Goal: Task Accomplishment & Management: Use online tool/utility

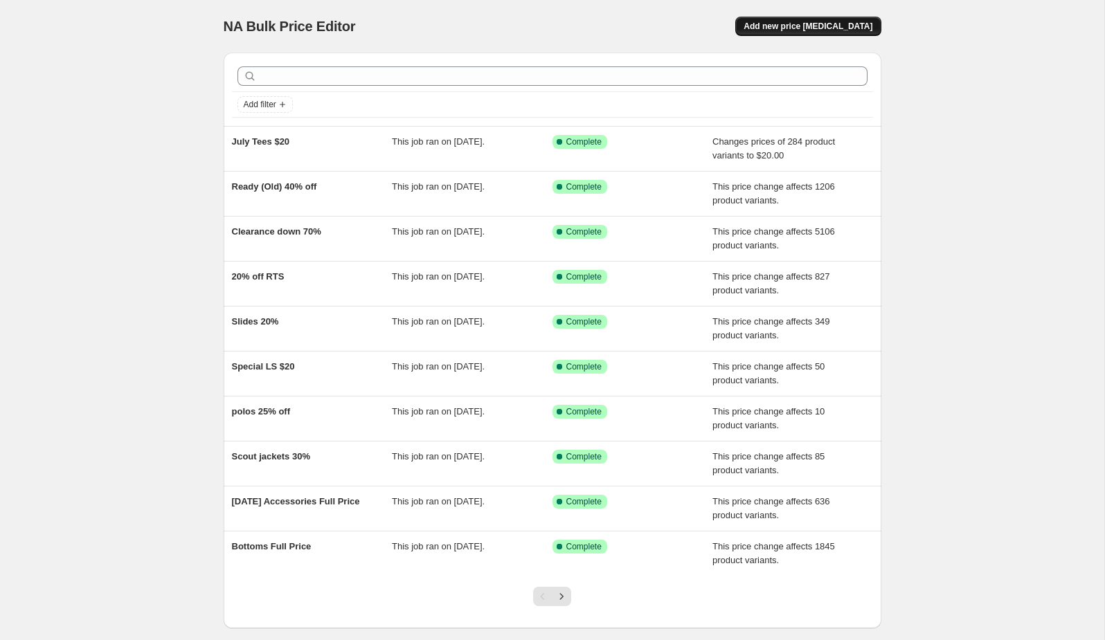
click at [825, 21] on span "Add new price [MEDICAL_DATA]" at bounding box center [808, 26] width 129 height 11
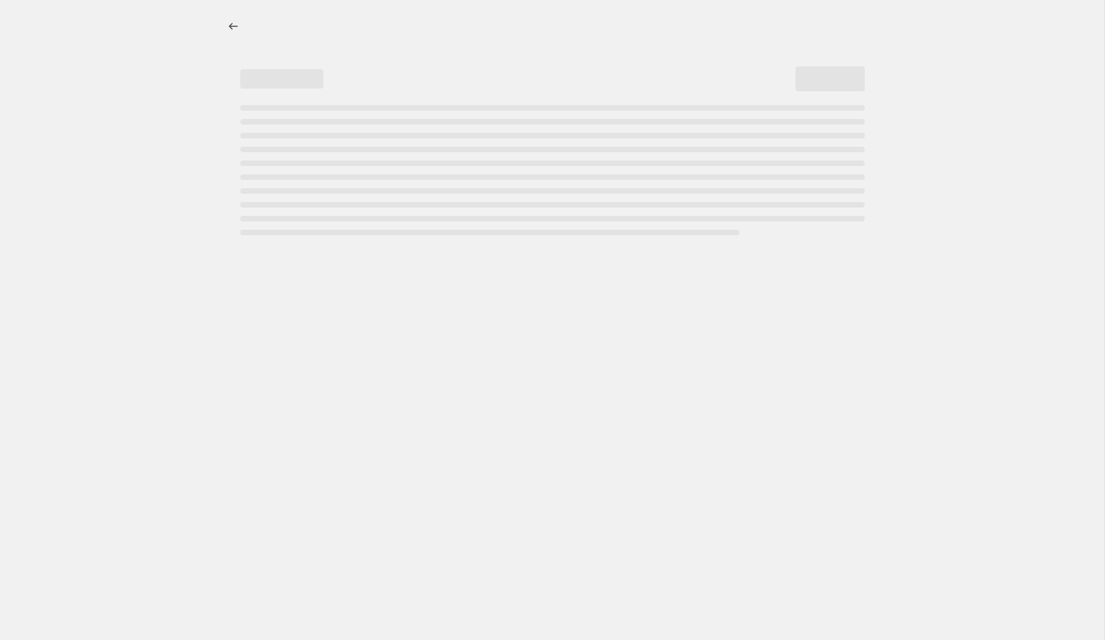
select select "percentage"
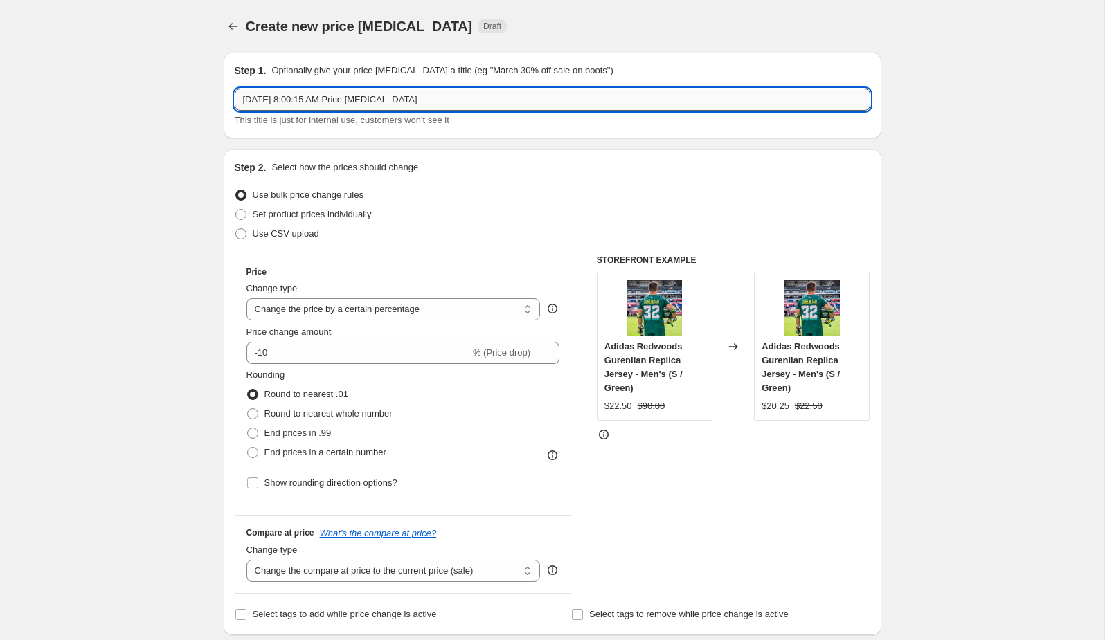
click at [369, 100] on input "Aug 11, 2025, 8:00:15 AM Price change job" at bounding box center [553, 100] width 636 height 22
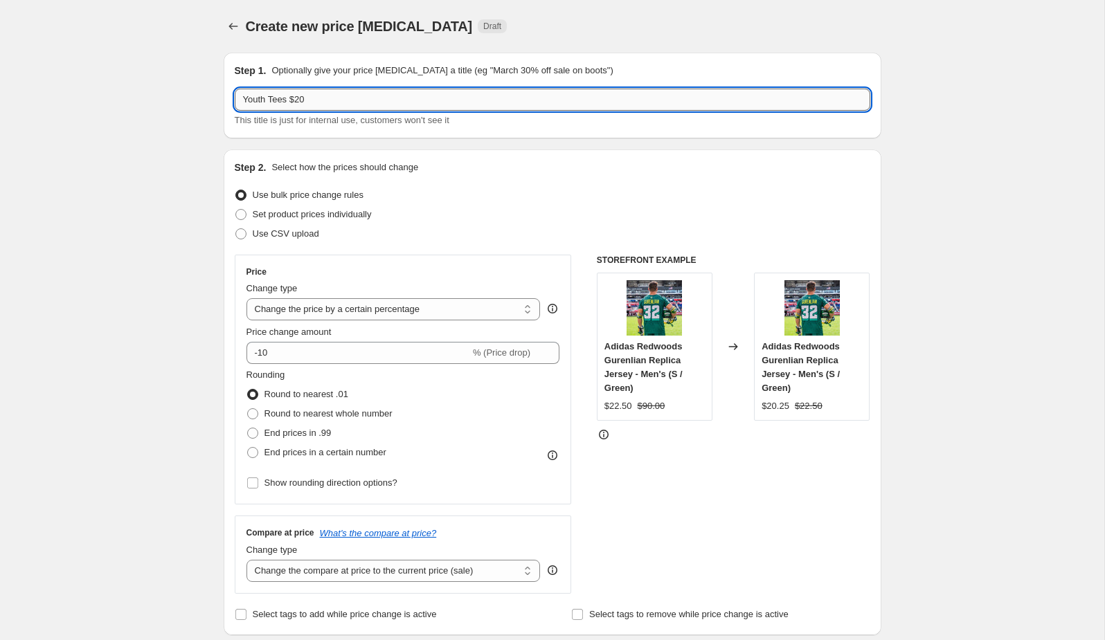
type input "Youth Tees $20"
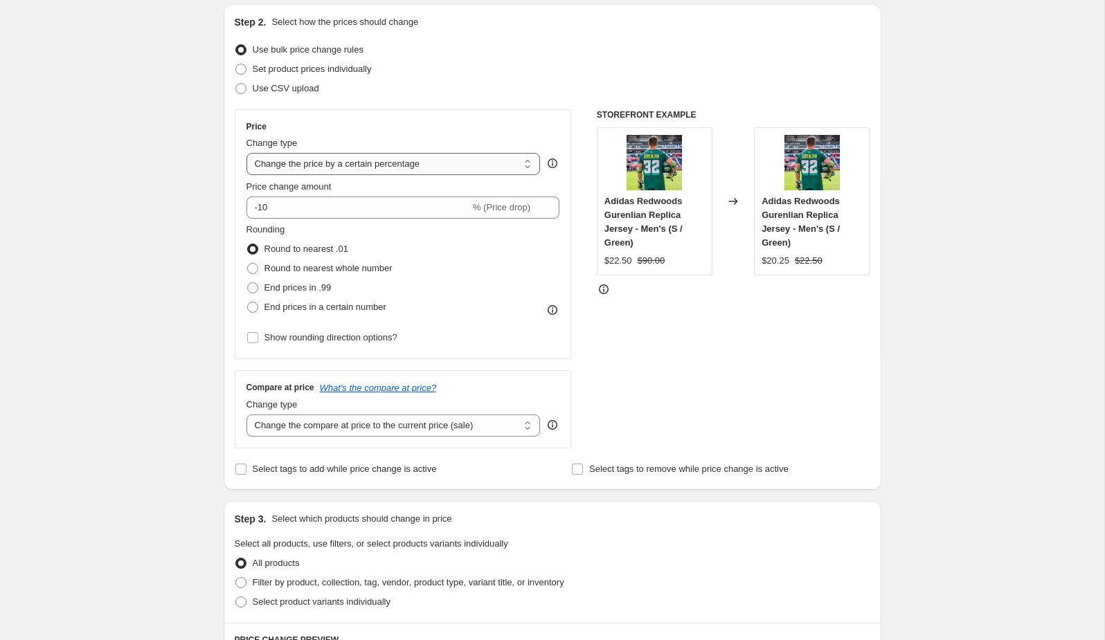
scroll to position [147, 0]
click at [375, 159] on select "Change the price to a certain amount Change the price by a certain amount Chang…" at bounding box center [393, 162] width 294 height 22
select select "to"
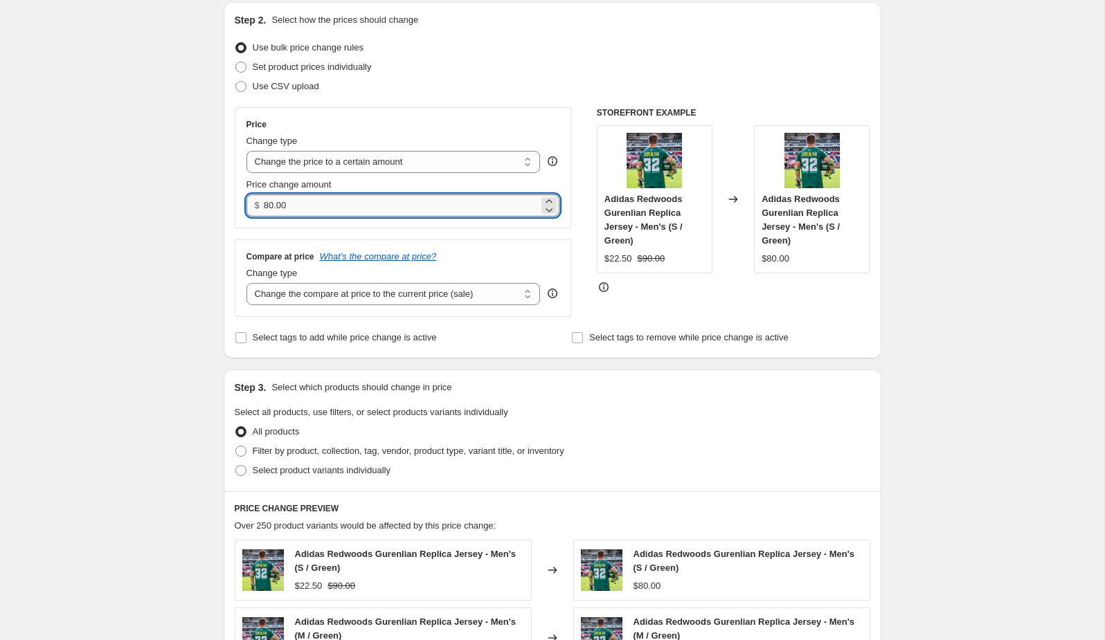
click at [369, 201] on input "80.00" at bounding box center [401, 206] width 275 height 22
type input "8"
type input "20.00"
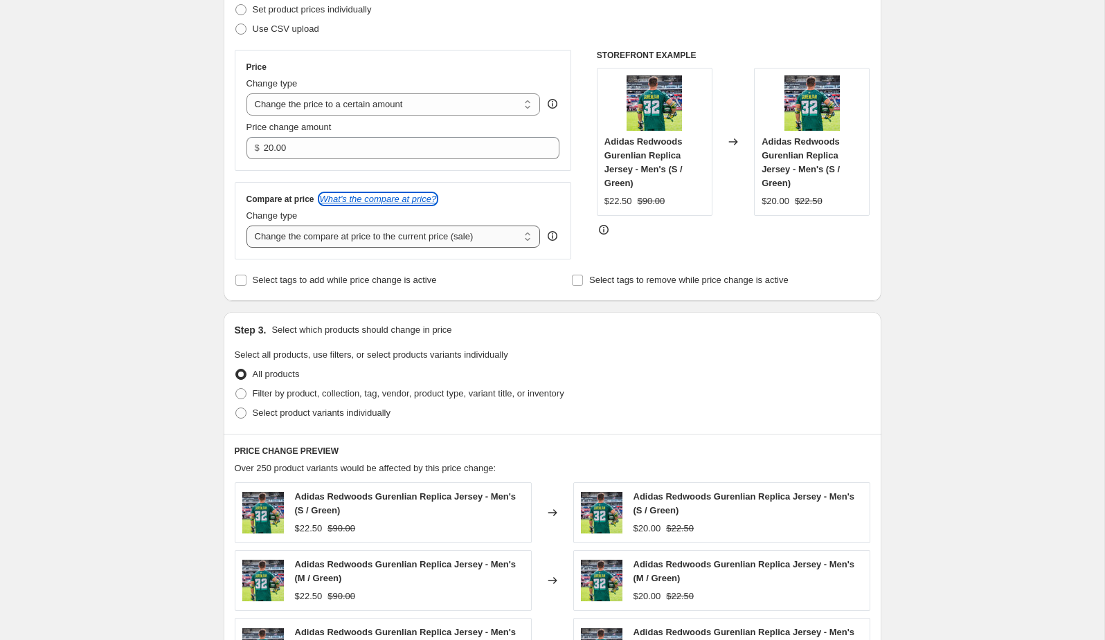
scroll to position [206, 0]
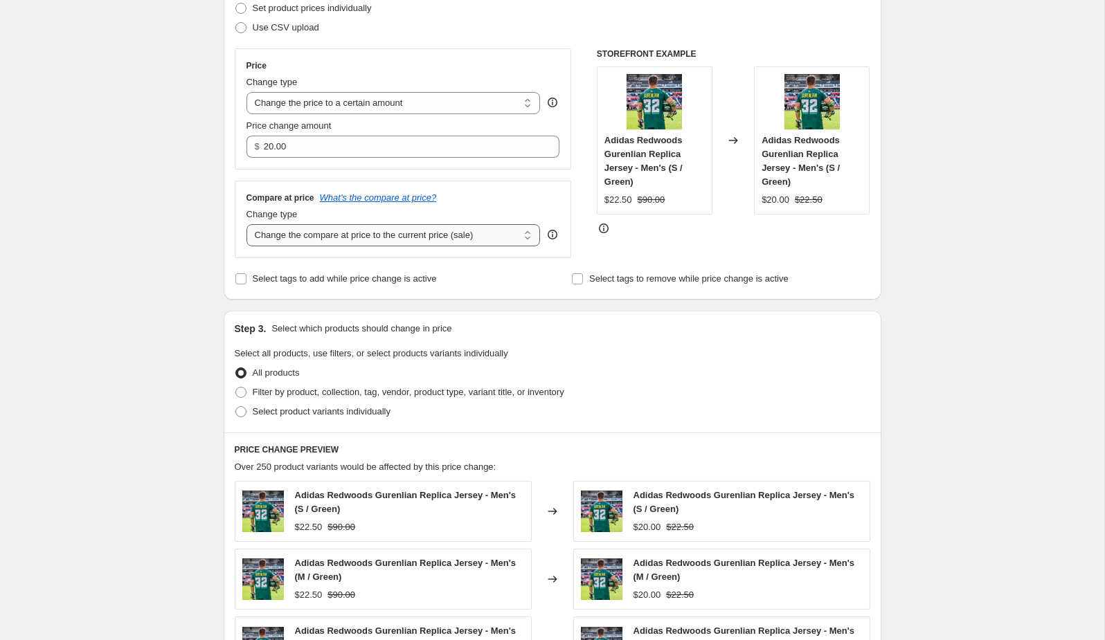
click at [408, 229] on select "Change the compare at price to the current price (sale) Change the compare at p…" at bounding box center [393, 235] width 294 height 22
select select "no_change"
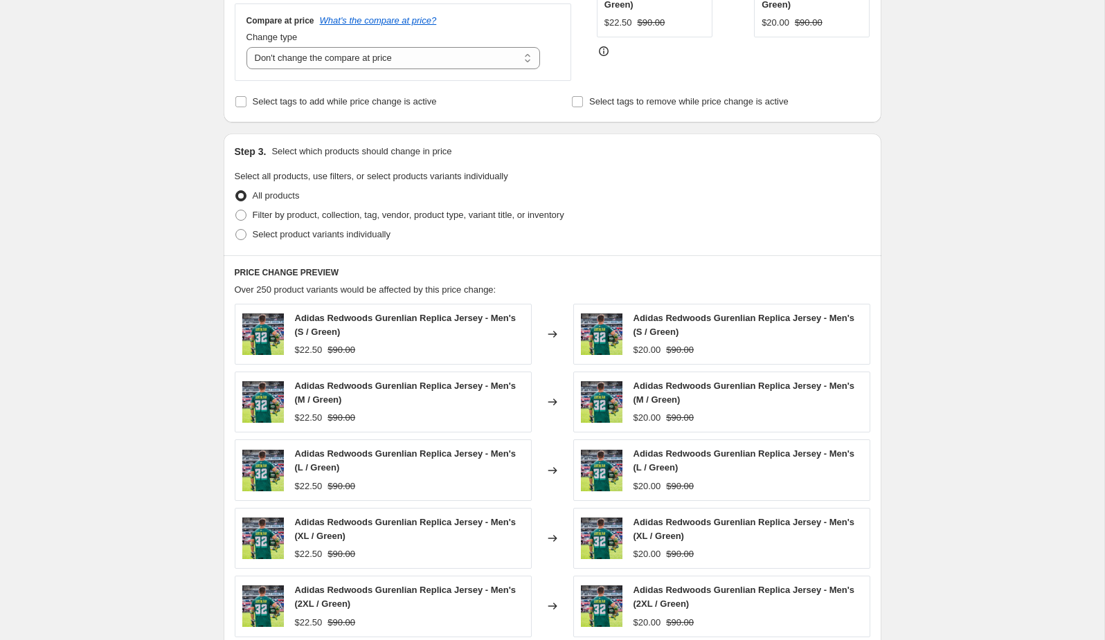
scroll to position [393, 0]
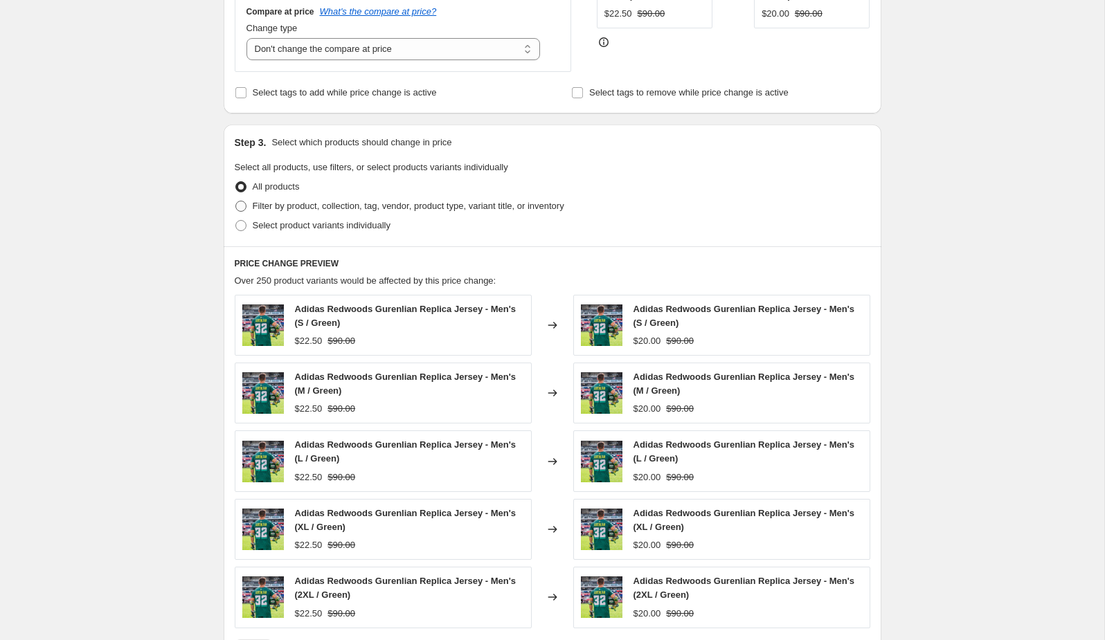
click at [345, 203] on span "Filter by product, collection, tag, vendor, product type, variant title, or inv…" at bounding box center [409, 206] width 312 height 10
click at [236, 201] on input "Filter by product, collection, tag, vendor, product type, variant title, or inv…" at bounding box center [235, 201] width 1 height 1
radio input "true"
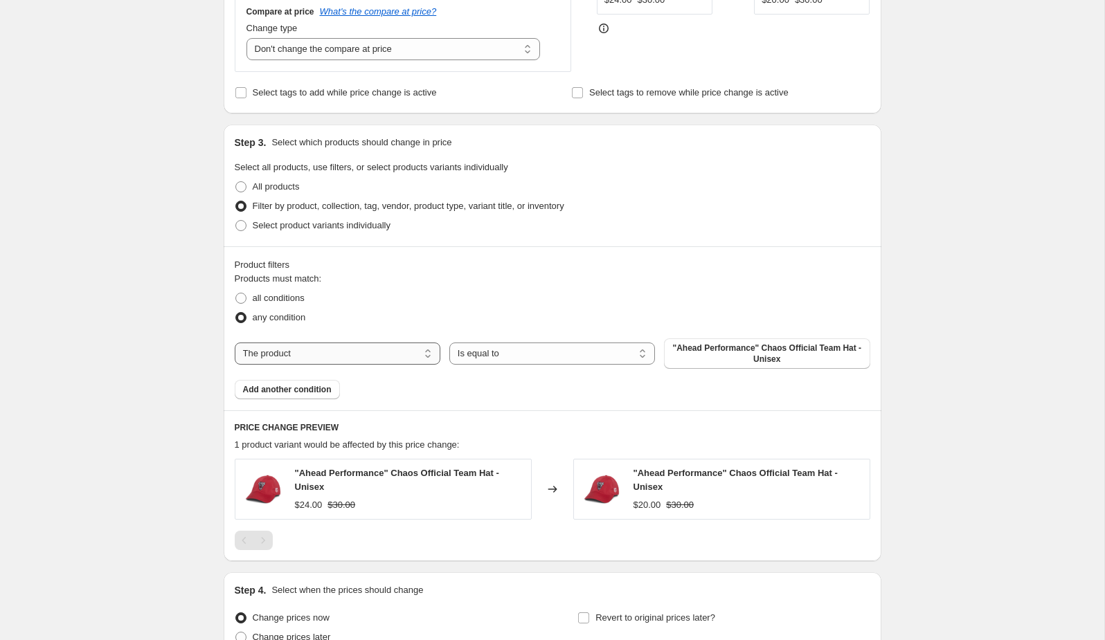
click at [377, 350] on select "The product The product's collection The product's tag The product's vendor The…" at bounding box center [338, 354] width 206 height 22
click at [345, 359] on select "The product The product's collection The product's tag The product's vendor The…" at bounding box center [338, 354] width 206 height 22
select select "collection"
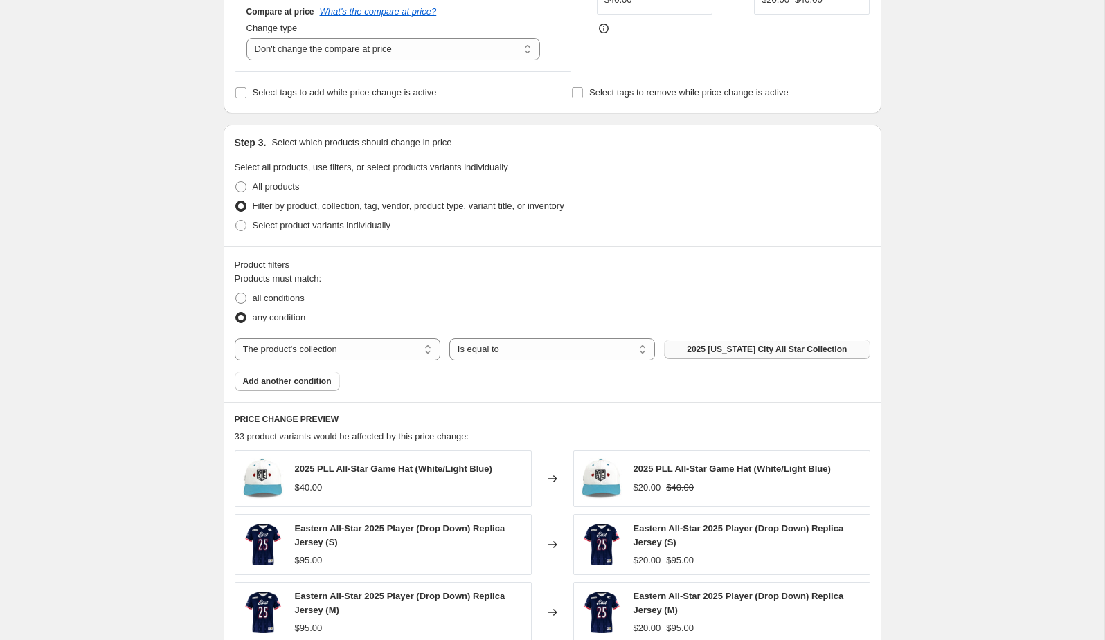
click at [740, 350] on span "2025 [US_STATE] City All Star Collection" at bounding box center [767, 349] width 160 height 11
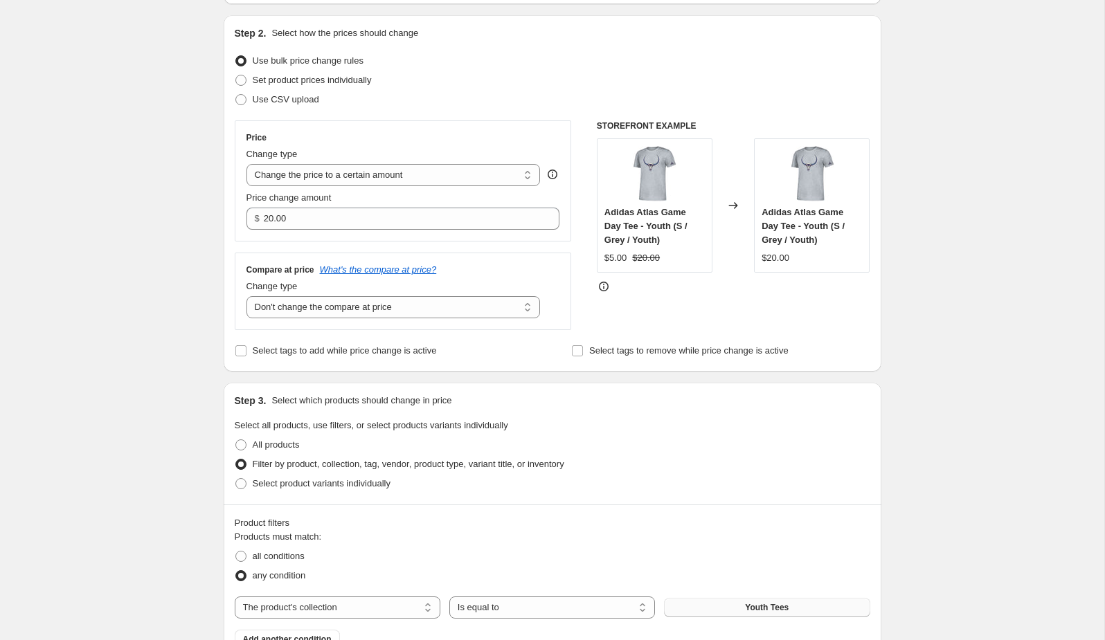
scroll to position [133, 0]
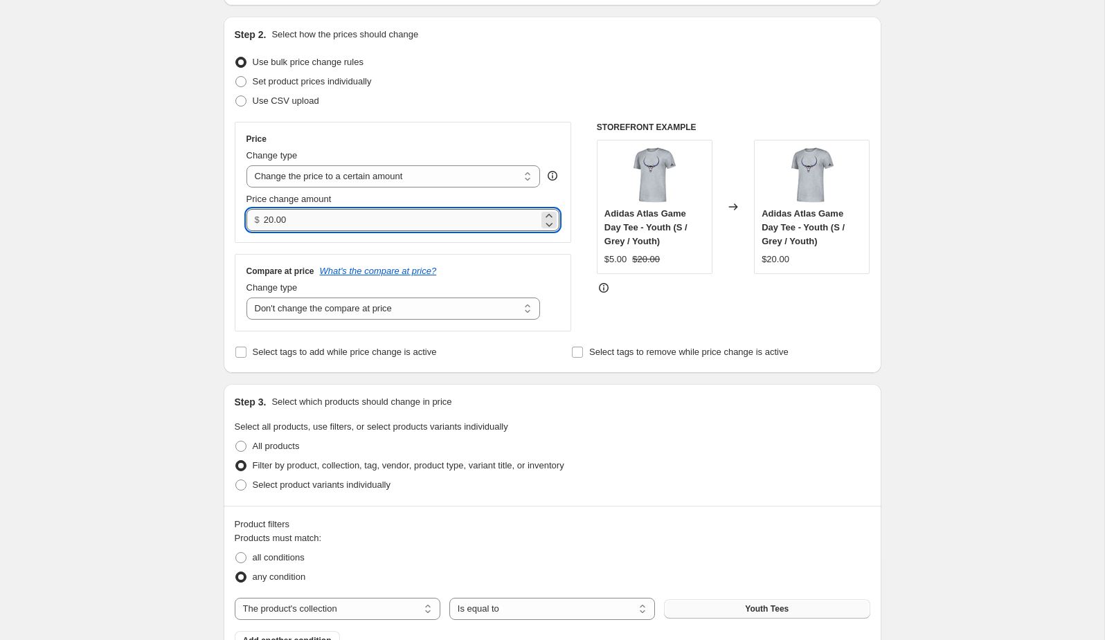
click at [400, 222] on input "20.00" at bounding box center [401, 220] width 275 height 22
click at [420, 179] on select "Change the price to a certain amount Change the price by a certain amount Chang…" at bounding box center [393, 176] width 294 height 22
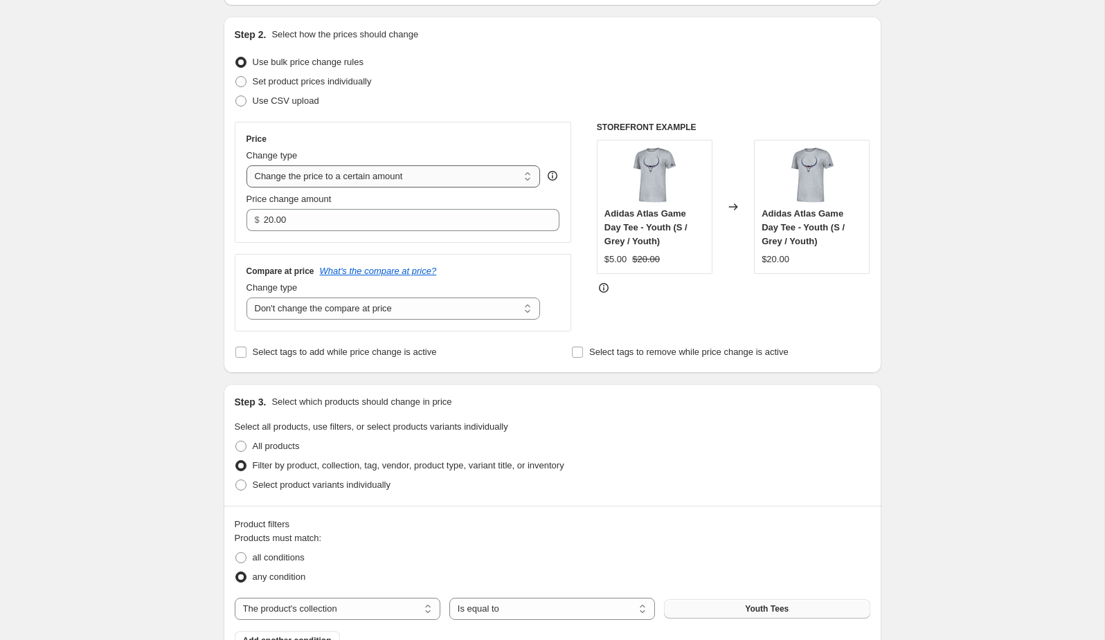
select select "bcap"
type input "-12.00"
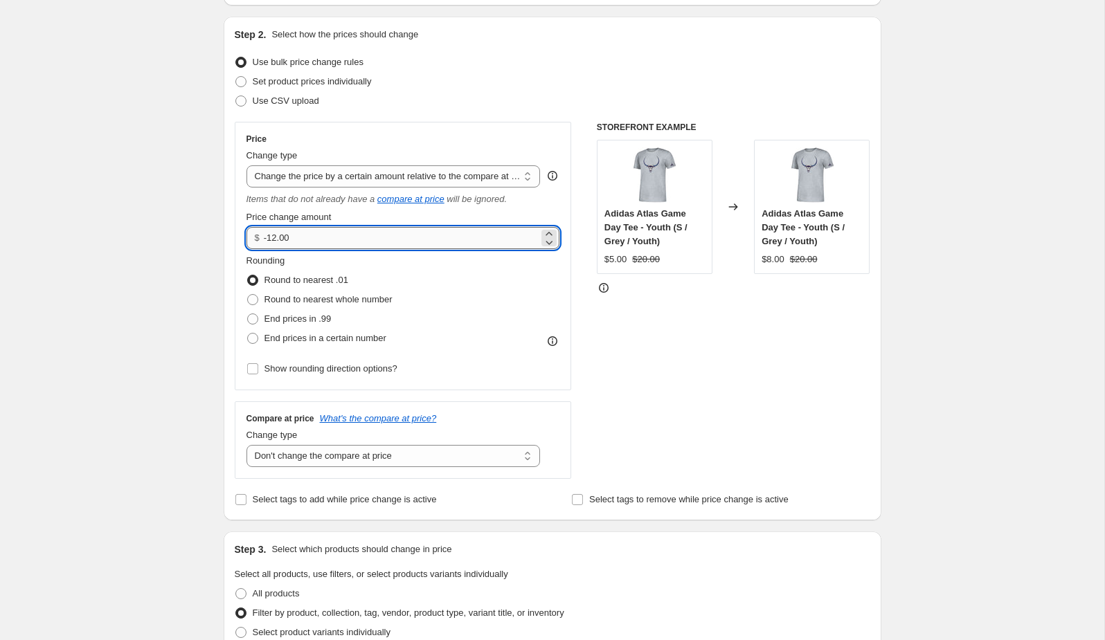
click at [329, 235] on input "-12.00" at bounding box center [401, 238] width 275 height 22
click at [363, 173] on select "Change the price to a certain amount Change the price by a certain amount Chang…" at bounding box center [393, 176] width 294 height 22
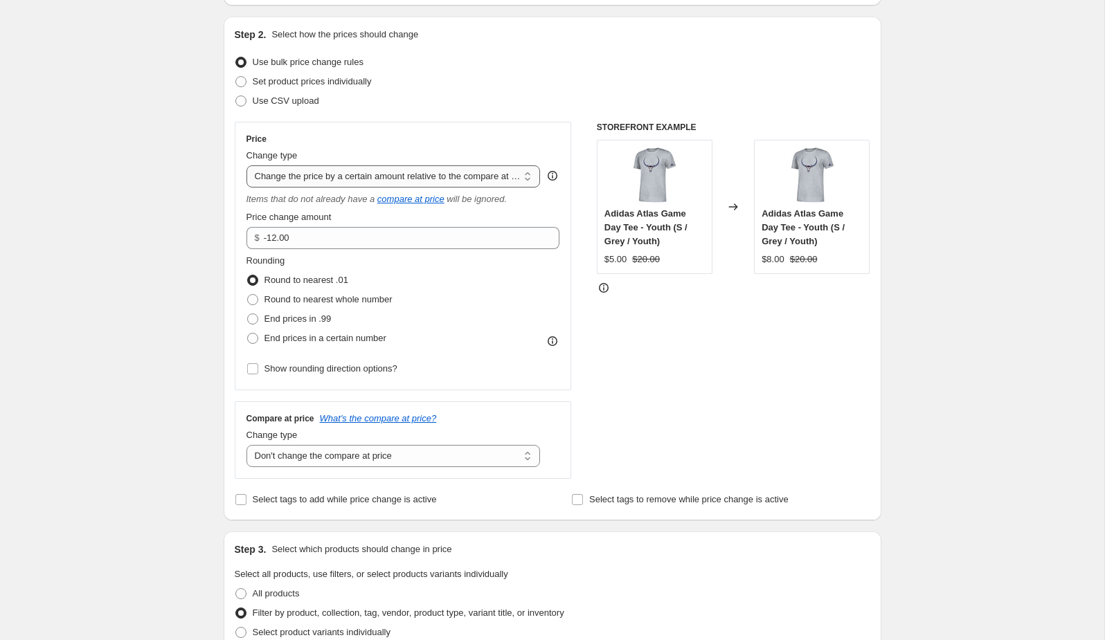
select select "to"
type input "80.00"
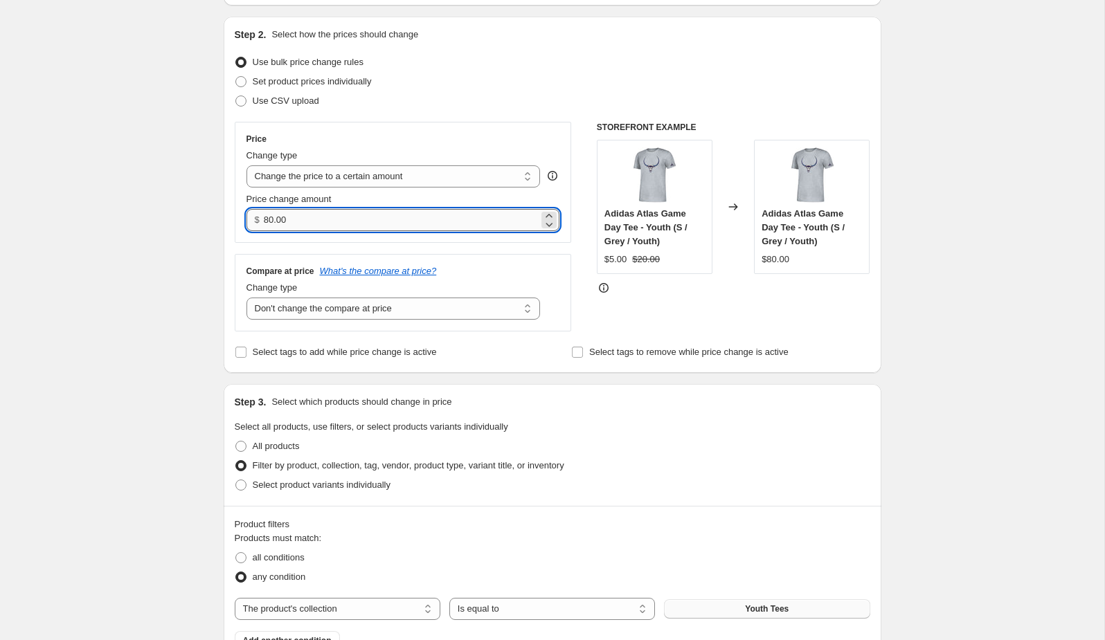
click at [363, 226] on input "80.00" at bounding box center [401, 220] width 275 height 22
type input "20.00"
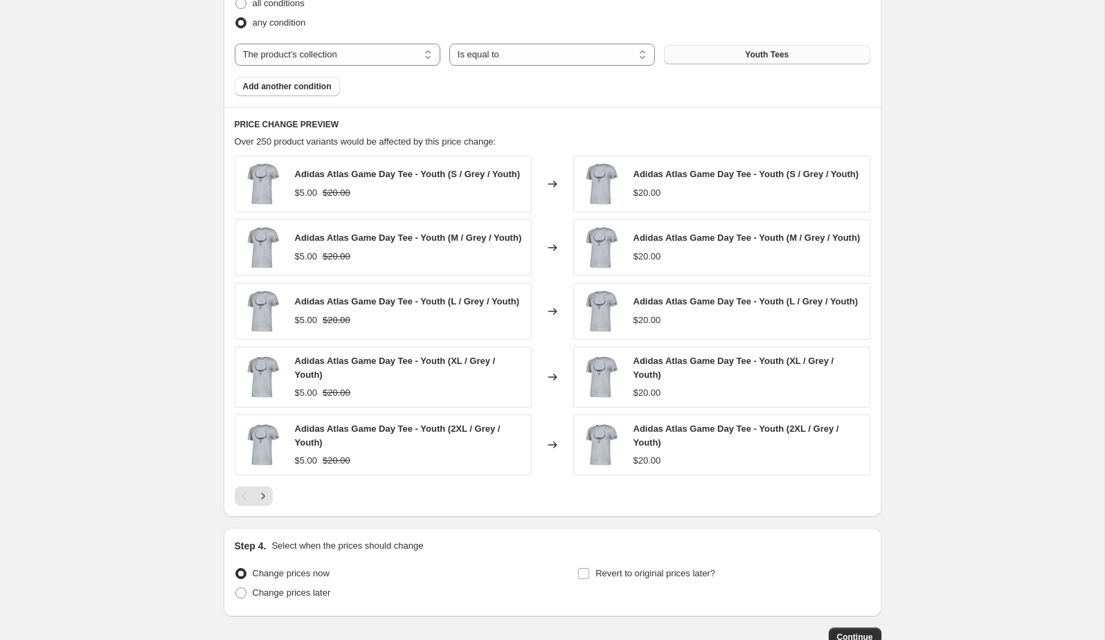
scroll to position [721, 0]
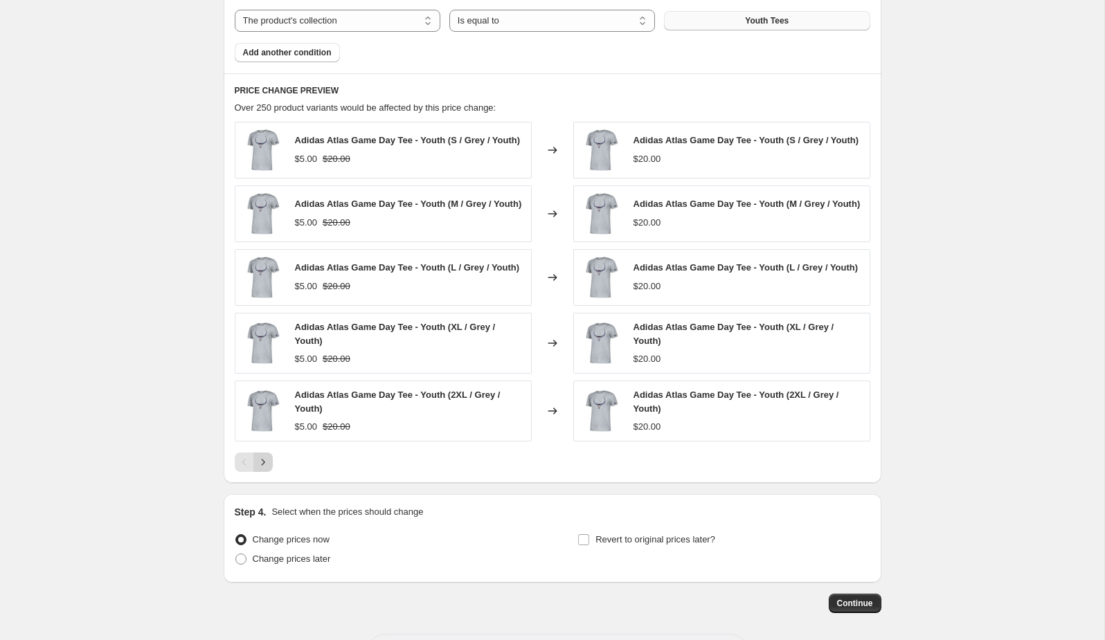
click at [267, 464] on icon "Next" at bounding box center [263, 463] width 14 height 14
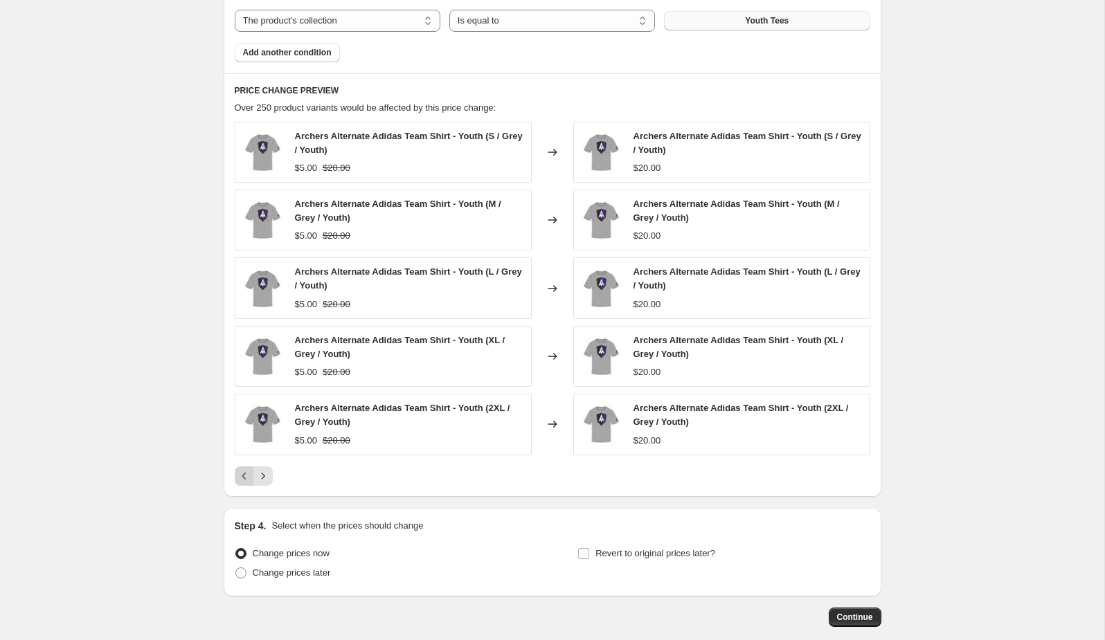
click at [239, 469] on icon "Previous" at bounding box center [244, 476] width 14 height 14
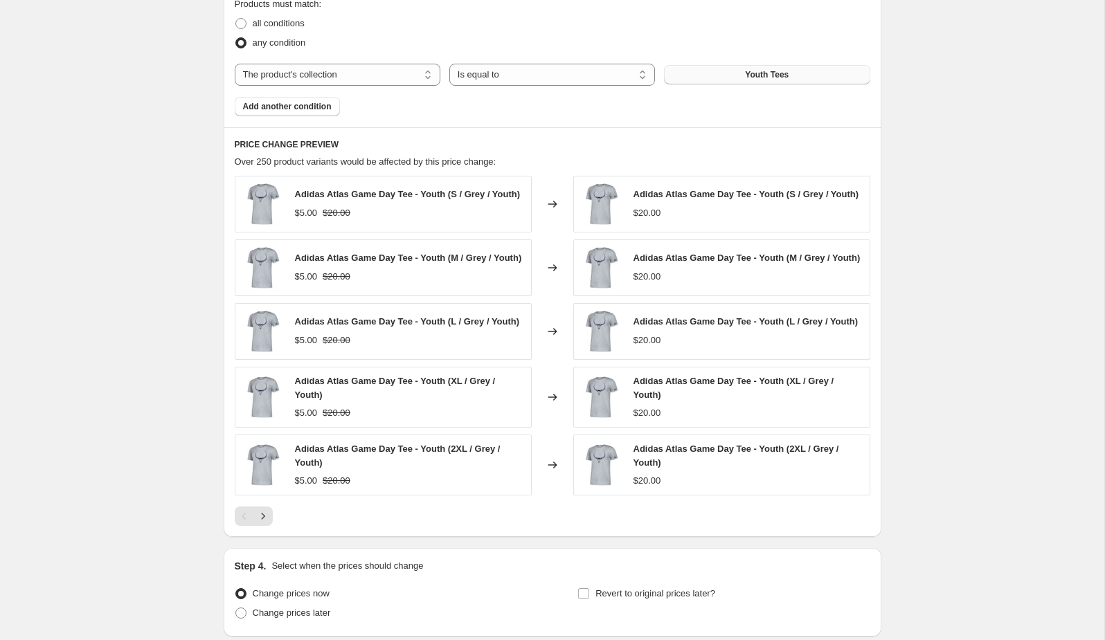
scroll to position [661, 0]
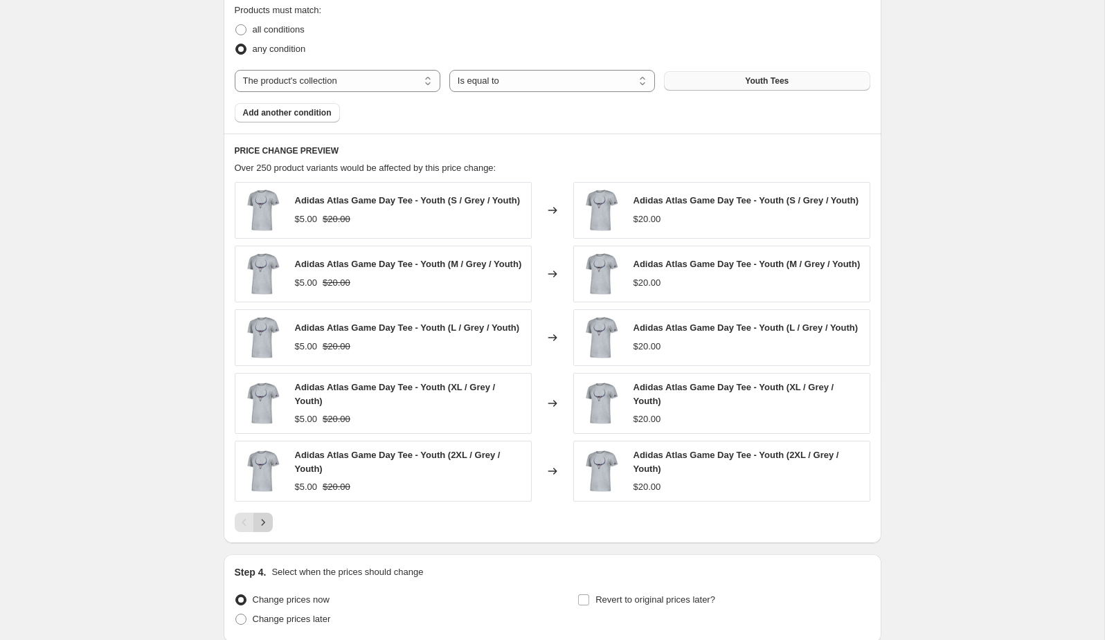
click at [266, 530] on icon "Next" at bounding box center [263, 523] width 14 height 14
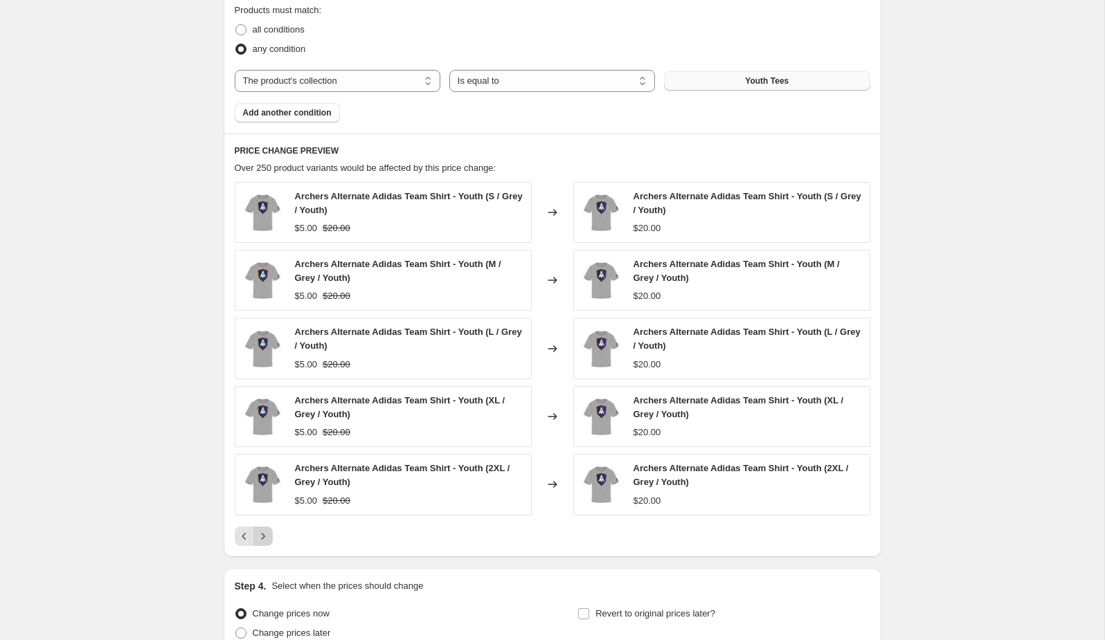
click at [266, 530] on icon "Next" at bounding box center [263, 537] width 14 height 14
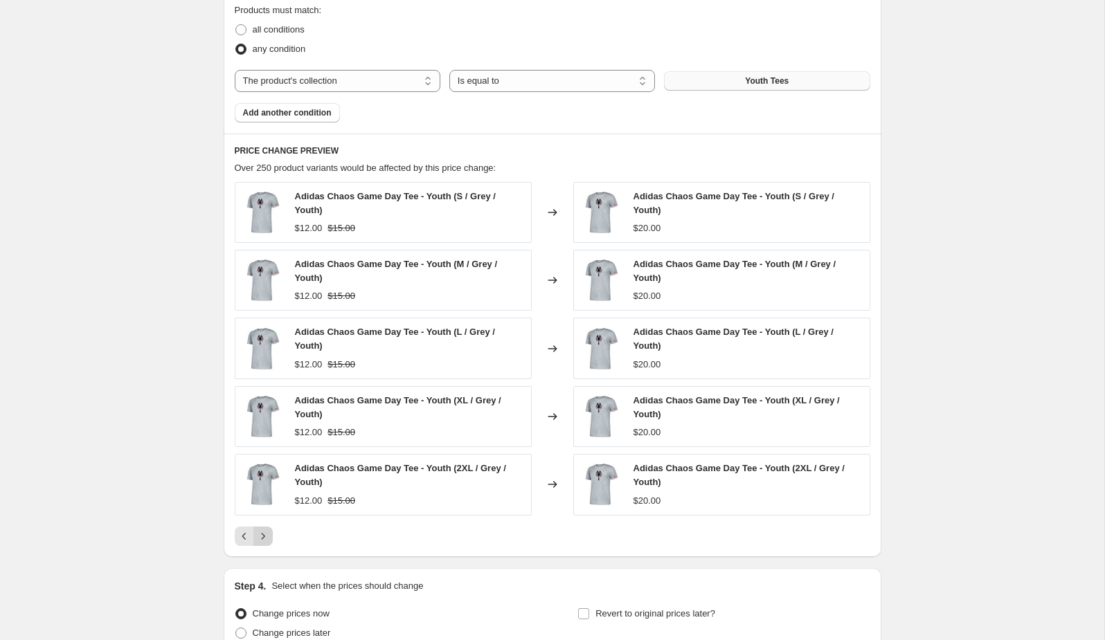
click at [266, 530] on icon "Next" at bounding box center [263, 537] width 14 height 14
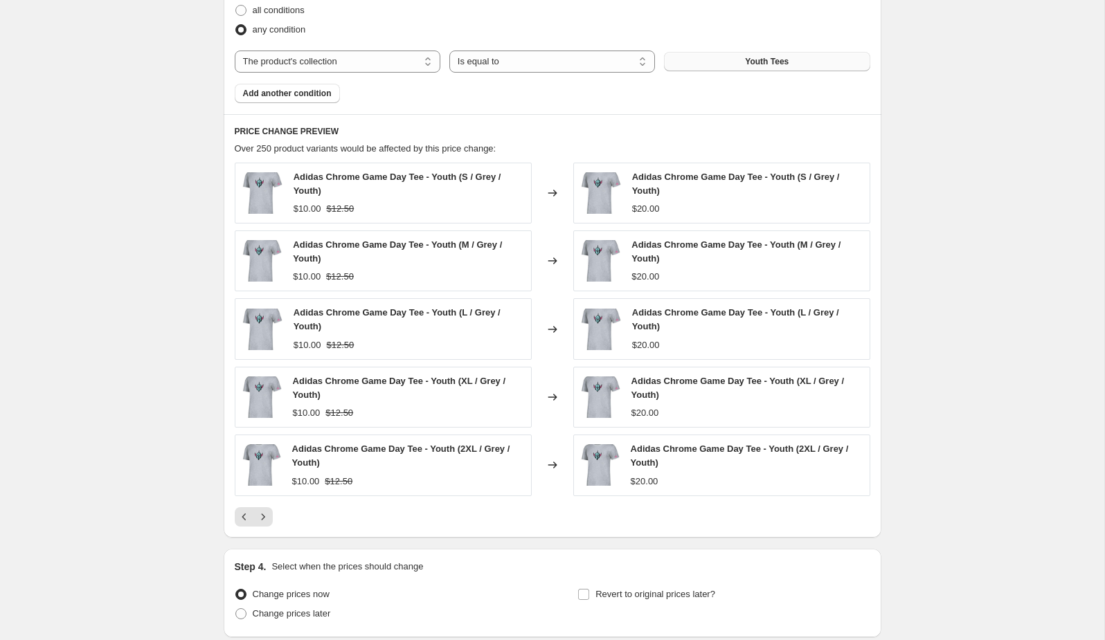
scroll to position [786, 0]
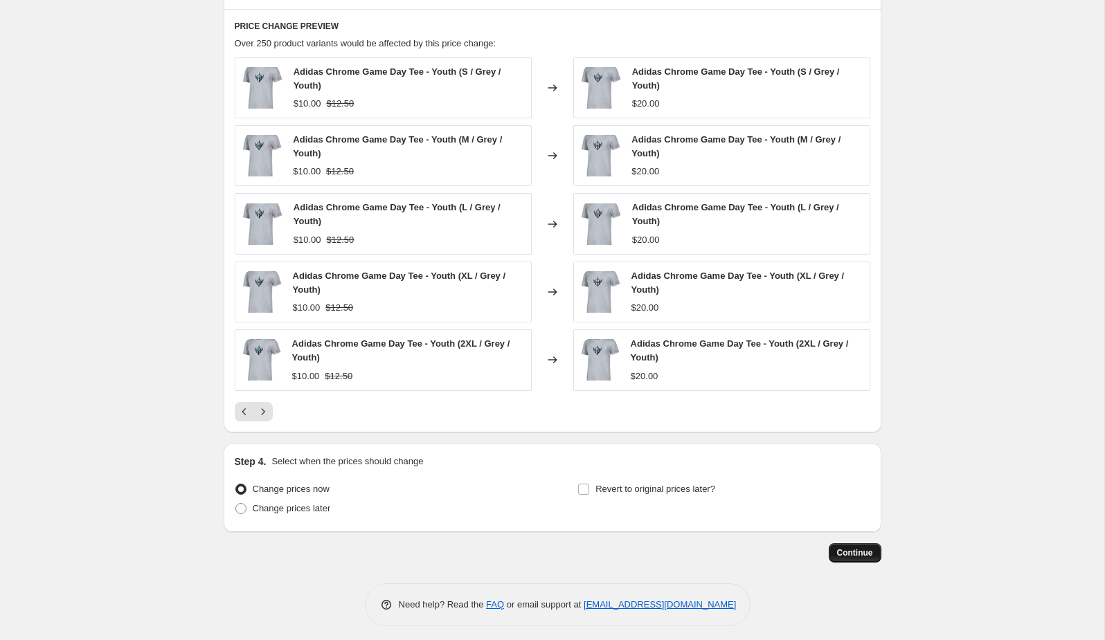
click at [851, 548] on span "Continue" at bounding box center [855, 553] width 36 height 11
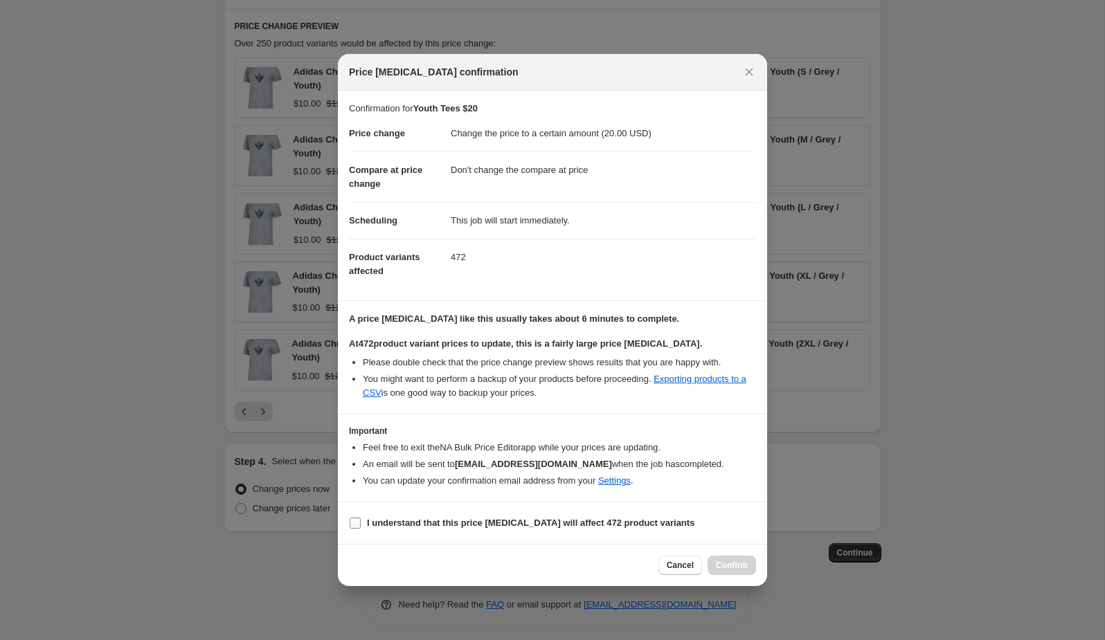
click at [379, 525] on b "I understand that this price change job will affect 472 product variants" at bounding box center [530, 523] width 327 height 10
click at [361, 525] on input "I understand that this price change job will affect 472 product variants" at bounding box center [355, 523] width 11 height 11
checkbox input "true"
click at [738, 562] on span "Confirm" at bounding box center [732, 565] width 32 height 11
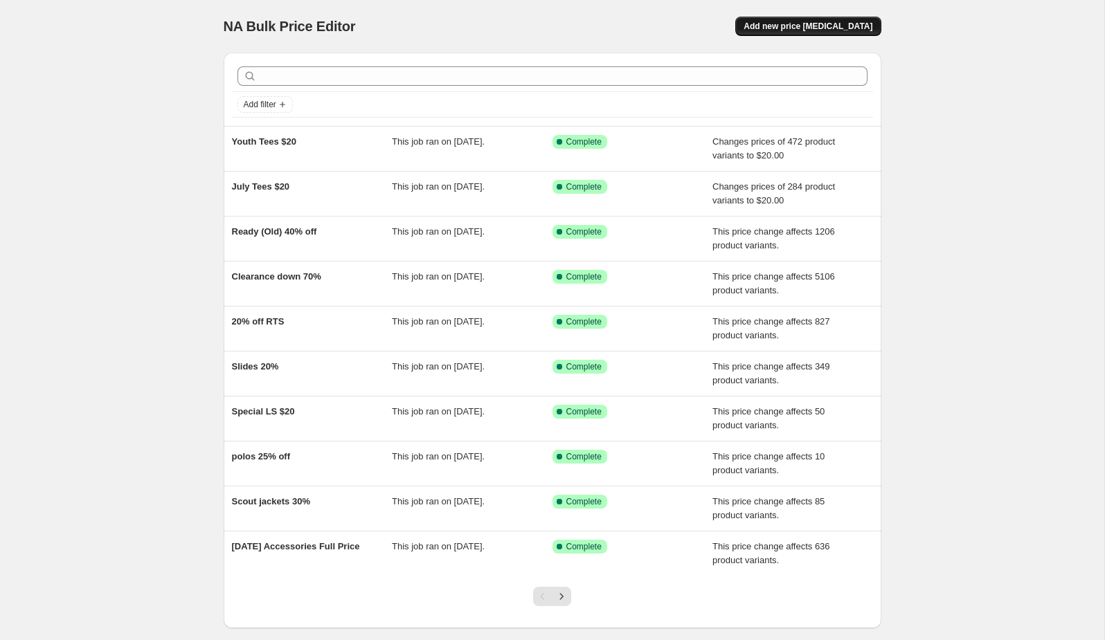
click at [825, 23] on span "Add new price [MEDICAL_DATA]" at bounding box center [808, 26] width 129 height 11
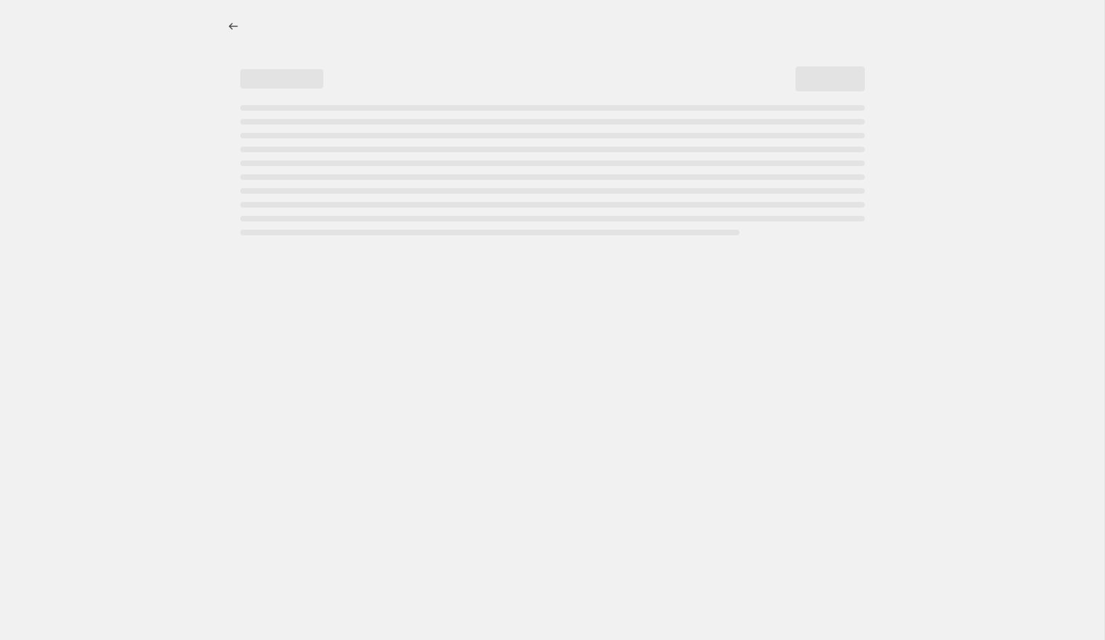
select select "percentage"
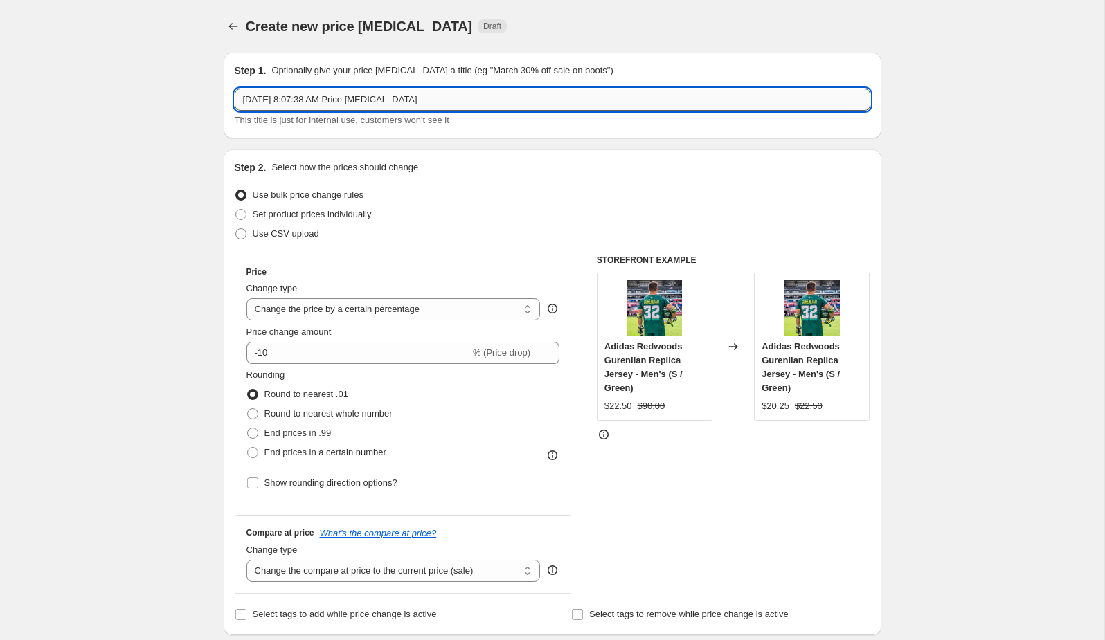
click at [368, 98] on input "Aug 11, 2025, 8:07:38 AM Price change job" at bounding box center [553, 100] width 636 height 22
type input "Youth Hats $20"
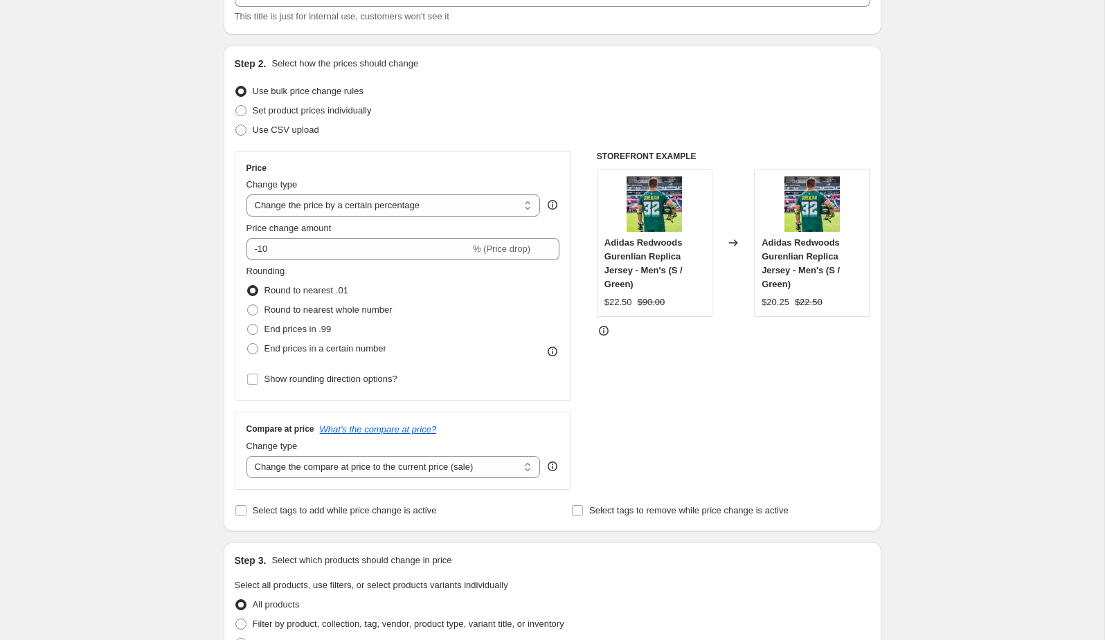
scroll to position [123, 0]
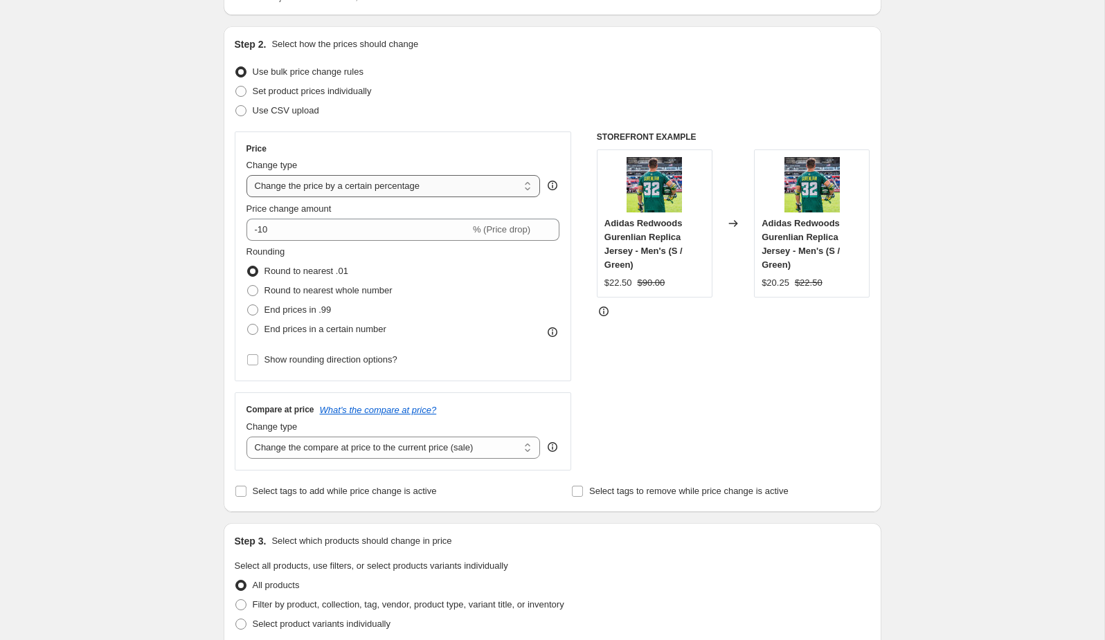
click at [384, 183] on select "Change the price to a certain amount Change the price by a certain amount Chang…" at bounding box center [393, 186] width 294 height 22
select select "to"
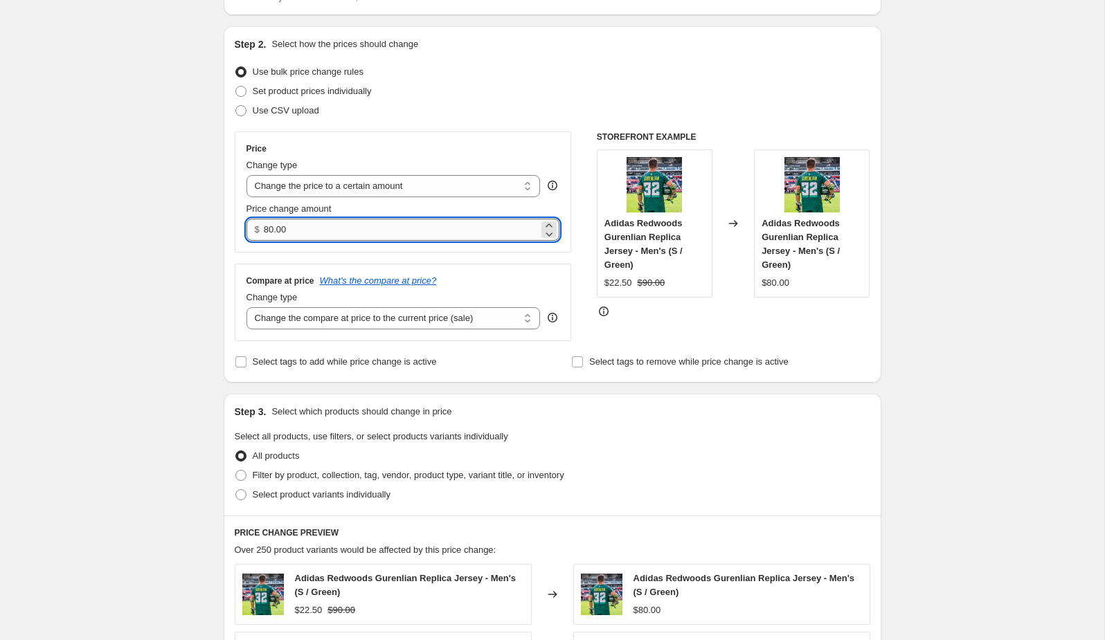
click at [400, 229] on input "80.00" at bounding box center [401, 230] width 275 height 22
type input "20.00"
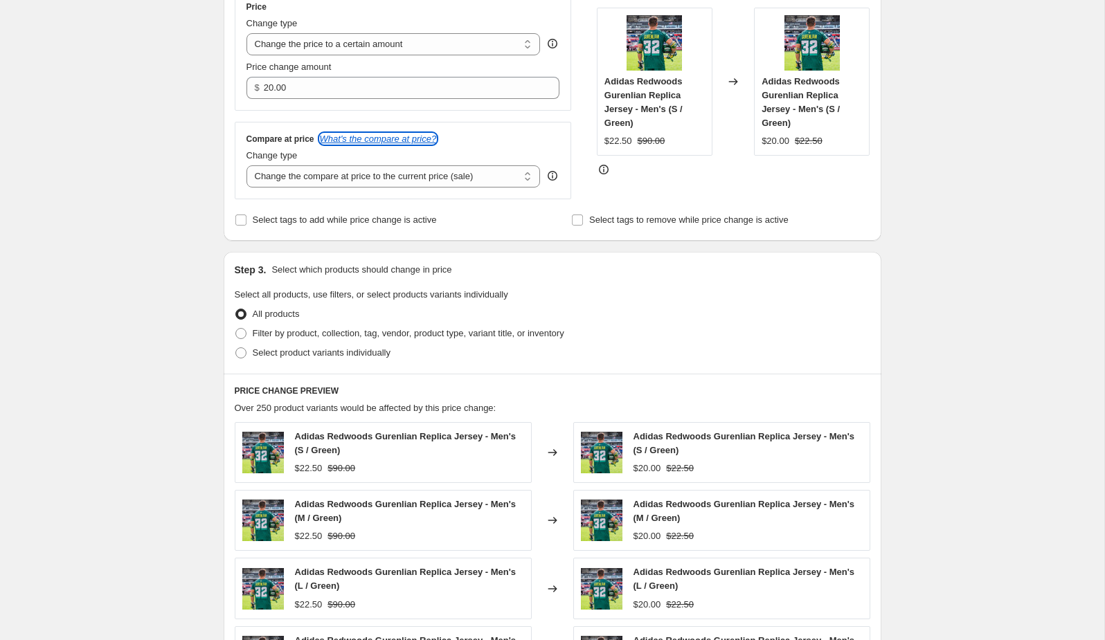
scroll to position [266, 0]
click at [429, 192] on div "Compare at price What's the compare at price? Change type Change the compare at…" at bounding box center [403, 160] width 337 height 78
click at [427, 174] on select "Change the compare at price to the current price (sale) Change the compare at p…" at bounding box center [393, 176] width 294 height 22
select select "no_change"
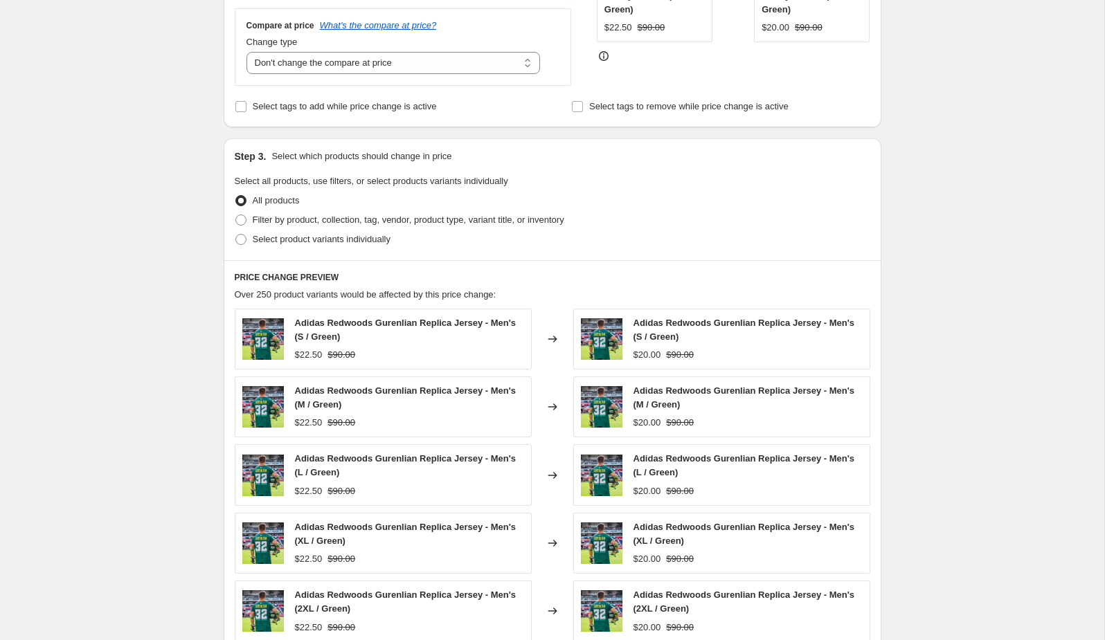
scroll to position [382, 0]
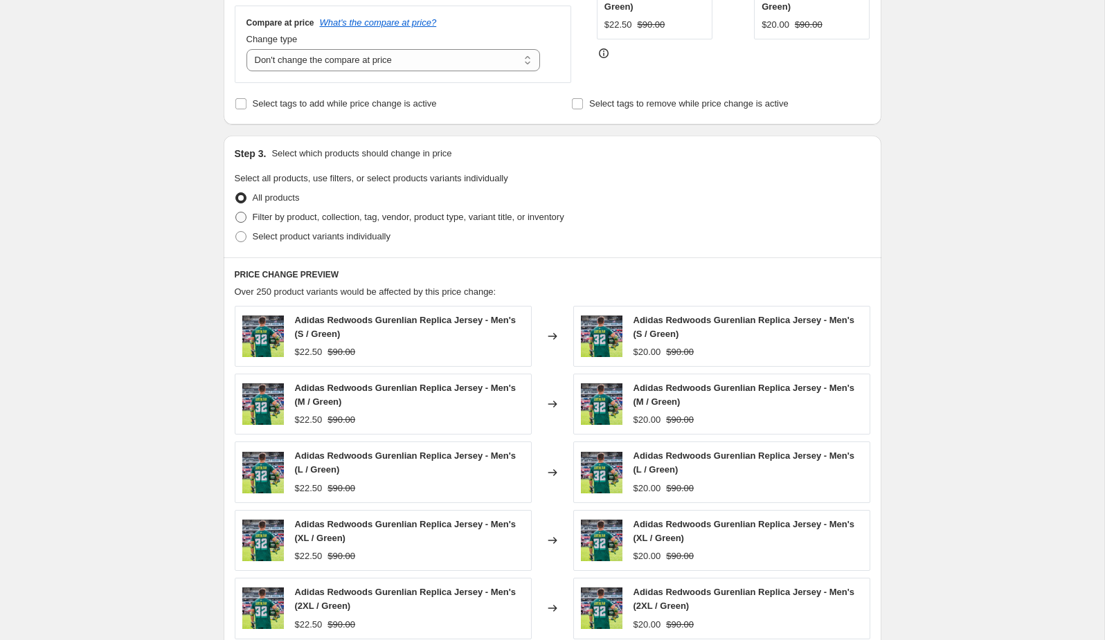
click at [331, 214] on span "Filter by product, collection, tag, vendor, product type, variant title, or inv…" at bounding box center [409, 217] width 312 height 10
click at [236, 213] on input "Filter by product, collection, tag, vendor, product type, variant title, or inv…" at bounding box center [235, 212] width 1 height 1
radio input "true"
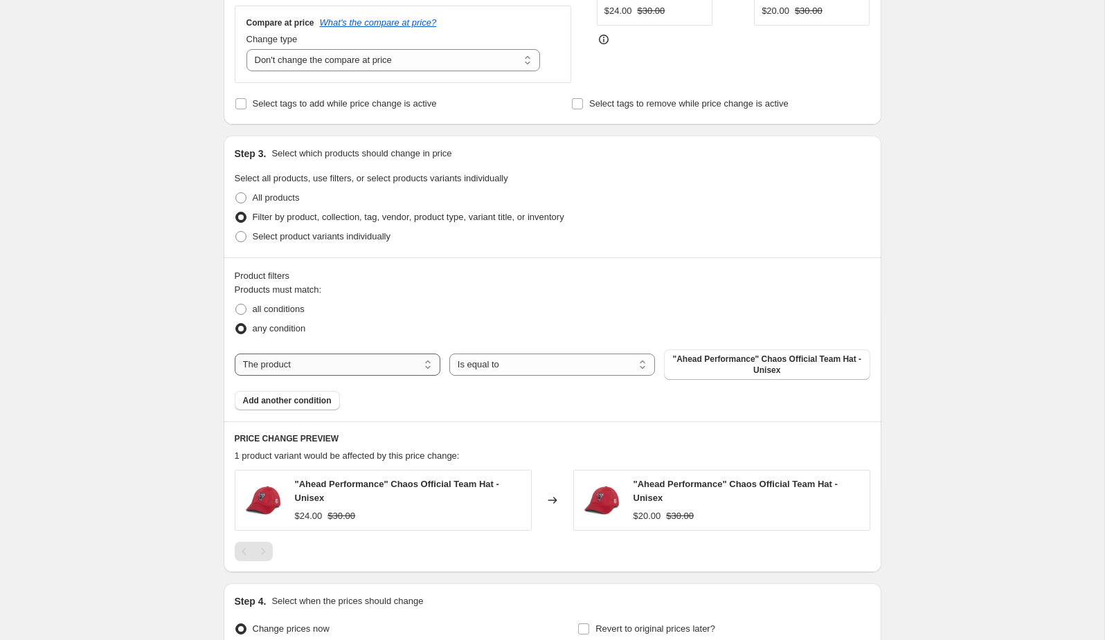
click at [392, 361] on select "The product The product's collection The product's tag The product's vendor The…" at bounding box center [338, 365] width 206 height 22
select select "collection"
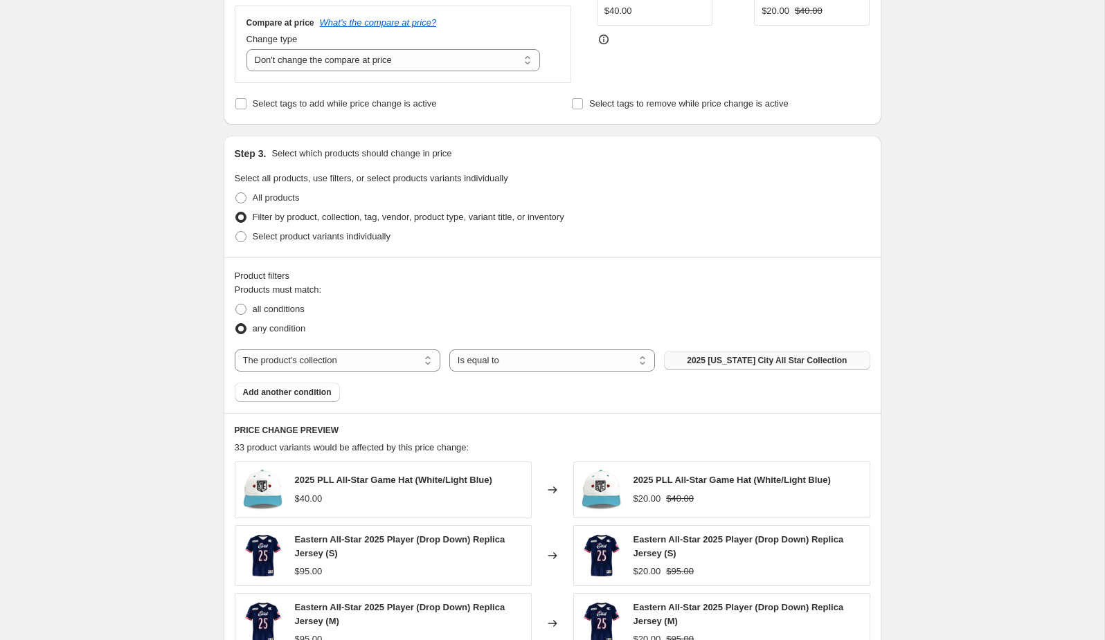
click at [724, 363] on span "2025 [US_STATE] City All Star Collection" at bounding box center [767, 360] width 160 height 11
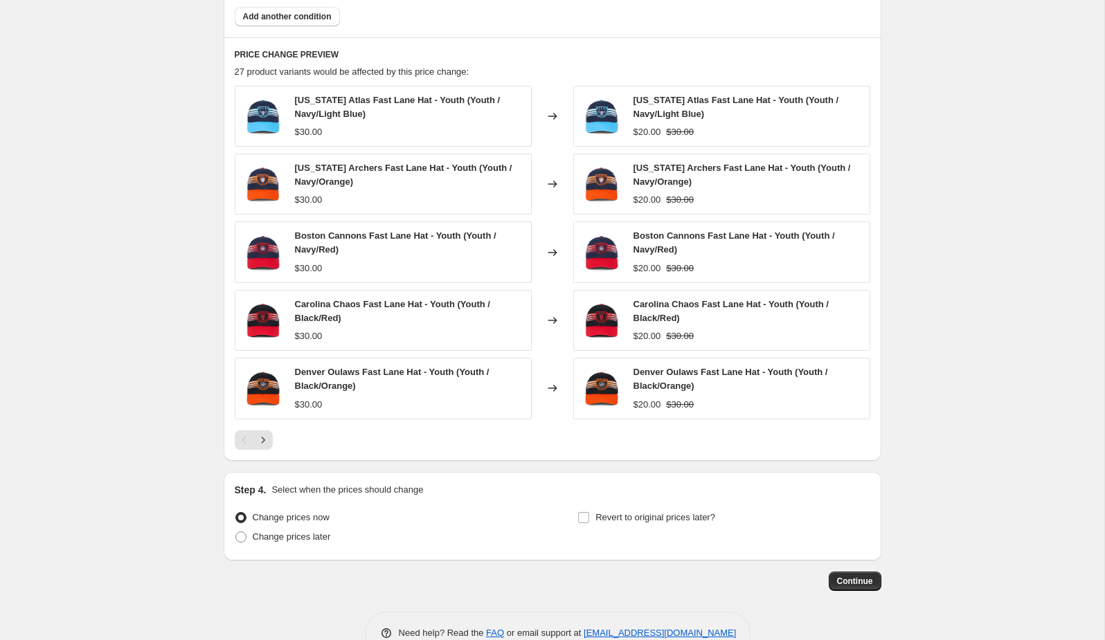
scroll to position [786, 0]
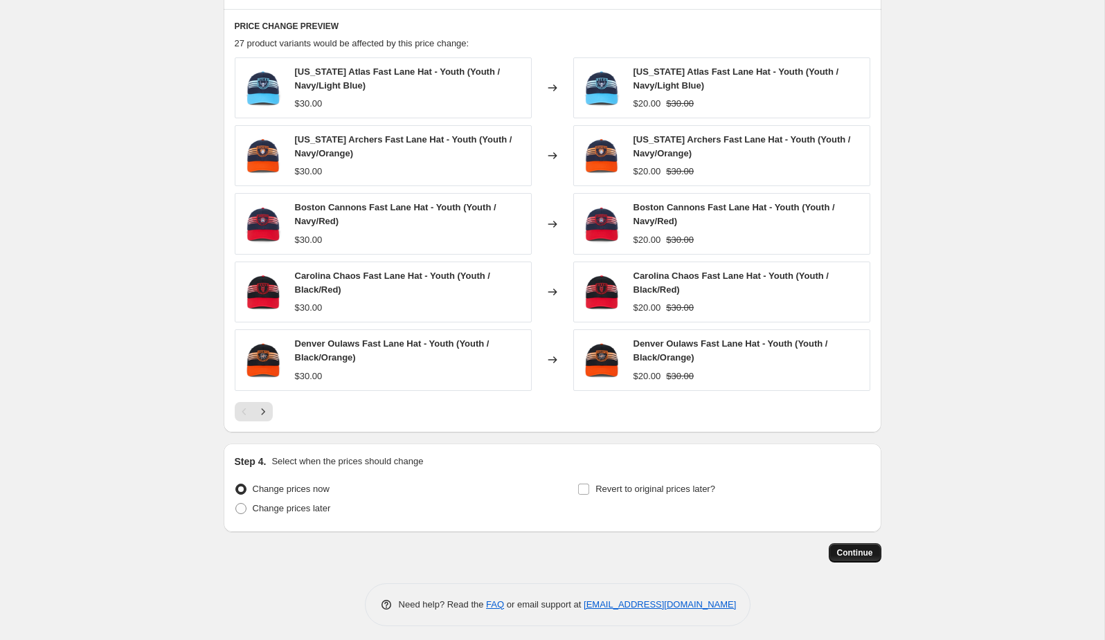
click at [854, 550] on span "Continue" at bounding box center [855, 553] width 36 height 11
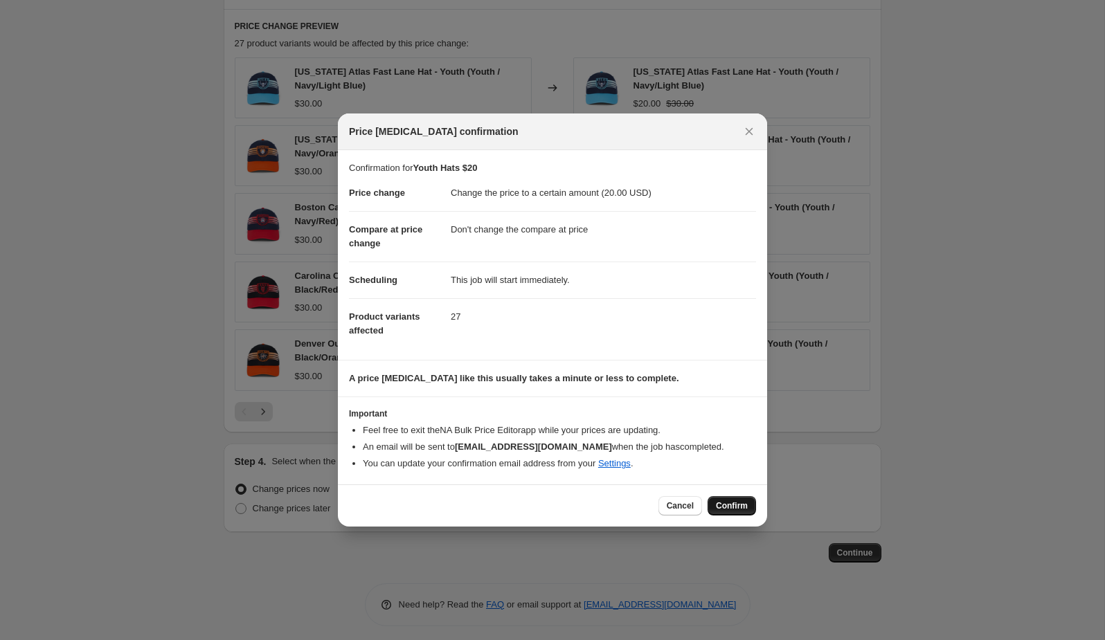
click at [743, 505] on span "Confirm" at bounding box center [732, 506] width 32 height 11
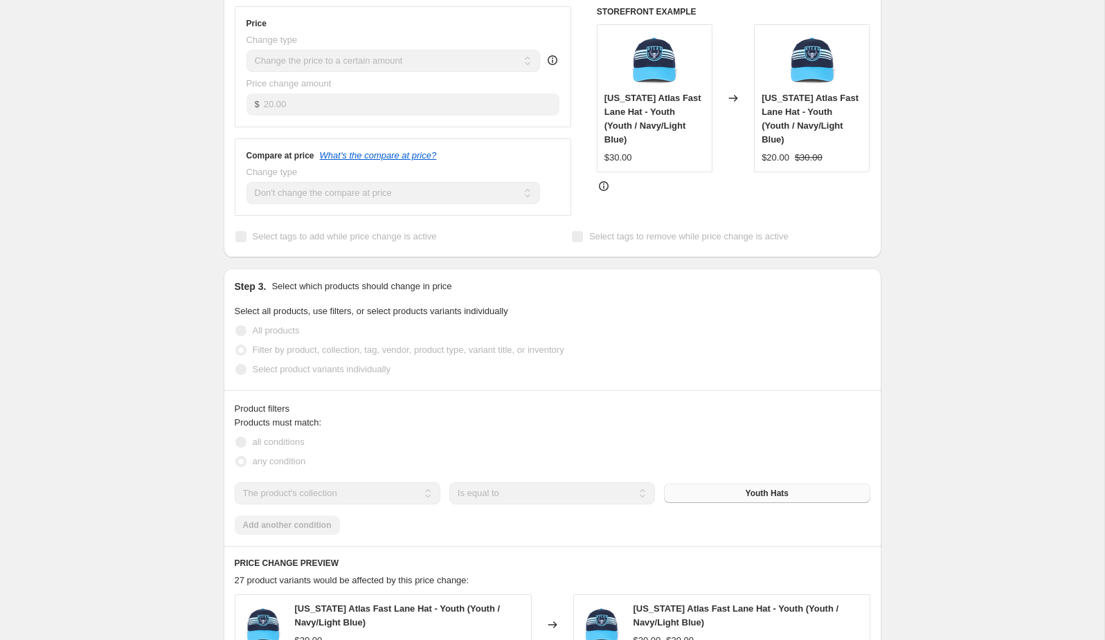
scroll to position [252, 0]
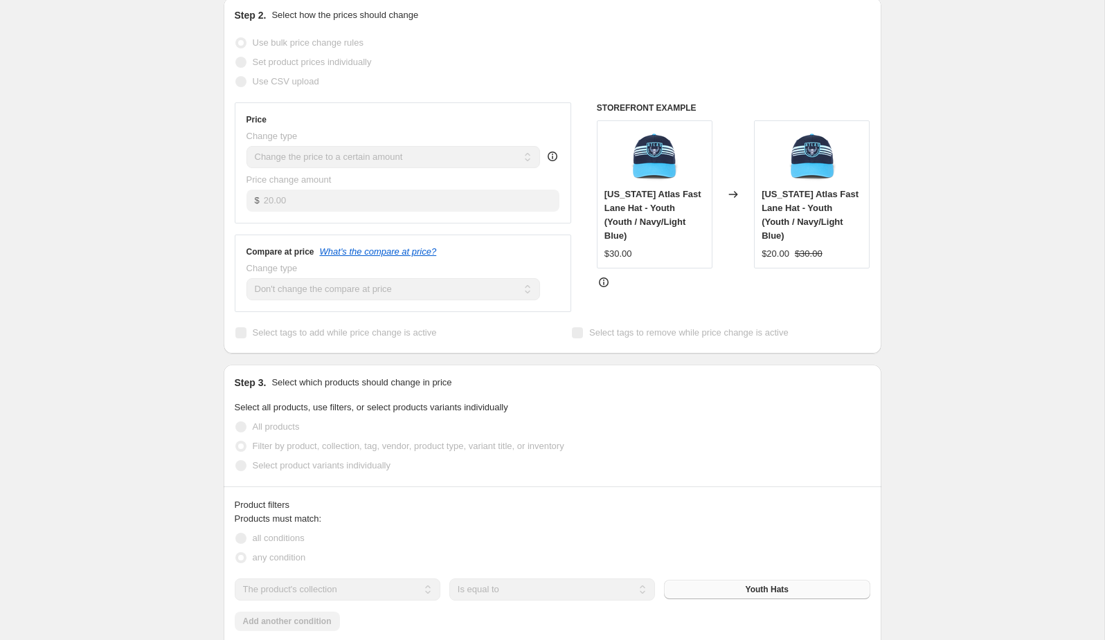
select select "no_change"
select select "collection"
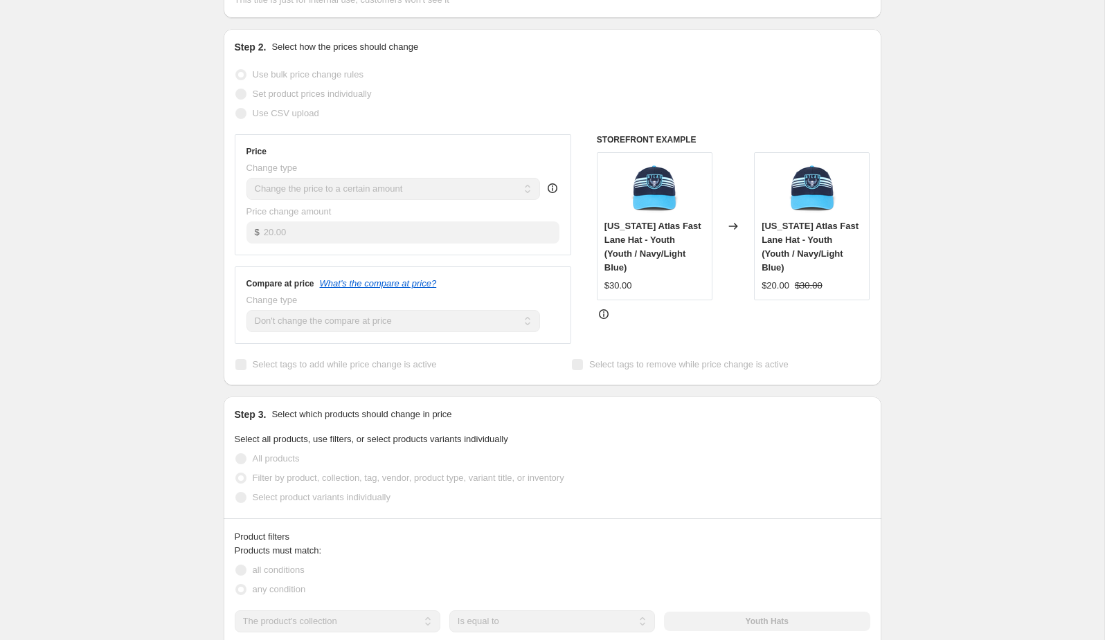
scroll to position [0, 0]
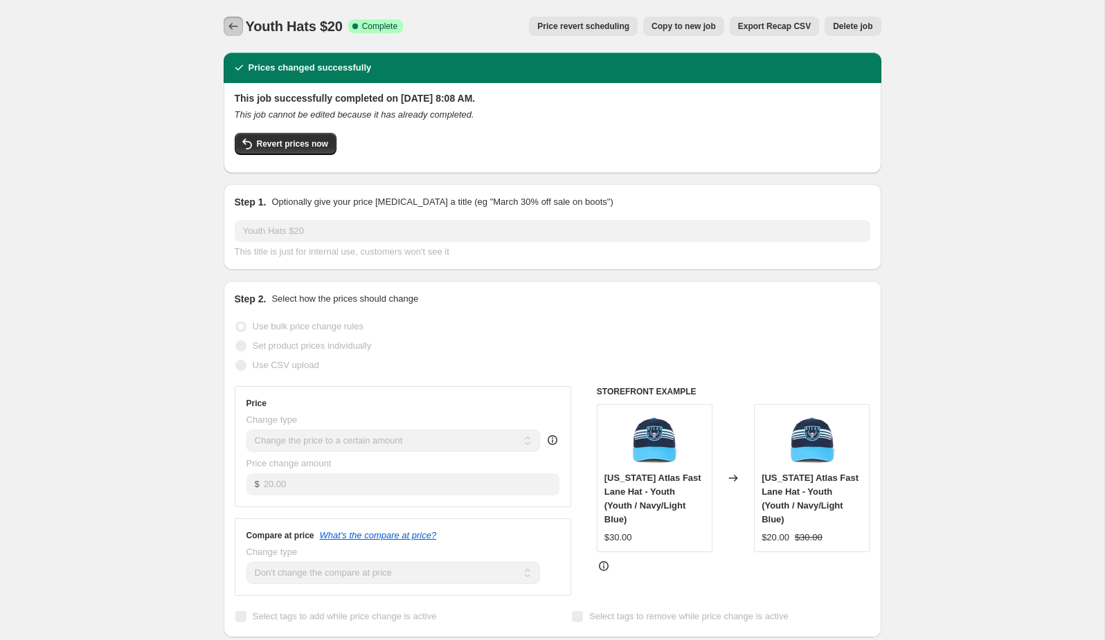
click at [232, 21] on icon "Price change jobs" at bounding box center [233, 26] width 14 height 14
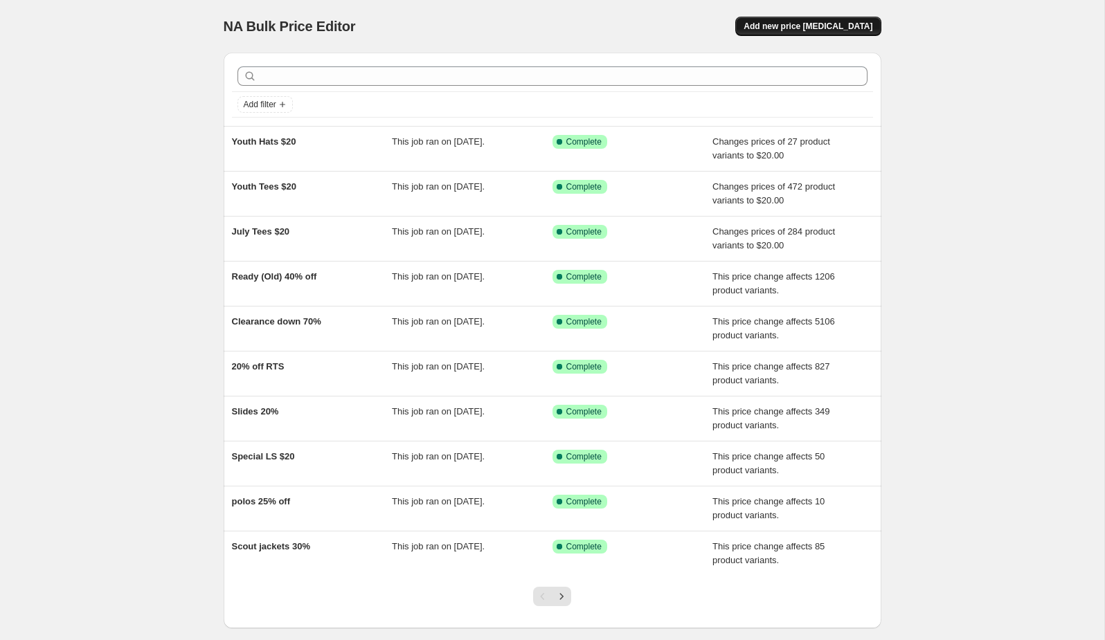
click at [814, 24] on span "Add new price change job" at bounding box center [808, 26] width 129 height 11
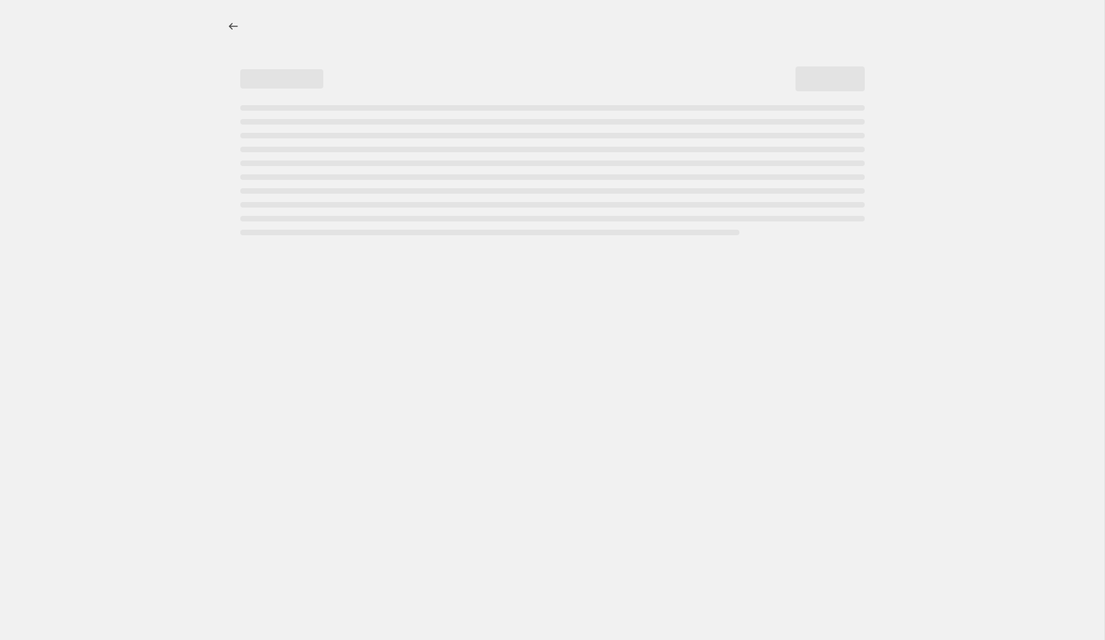
select select "percentage"
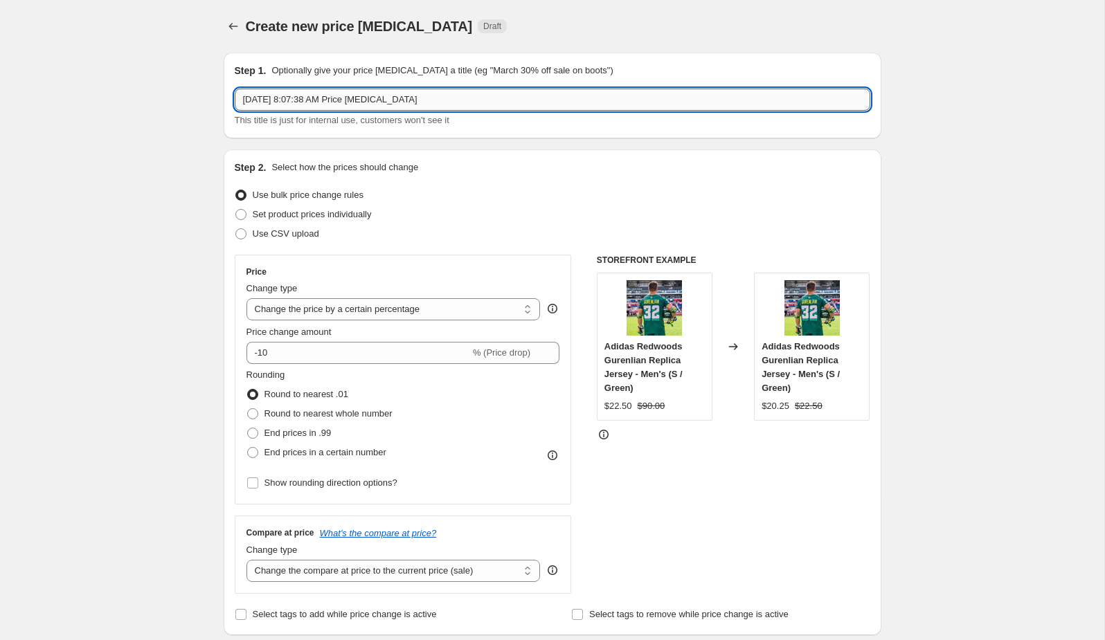
click at [348, 105] on input "Aug 11, 2025, 8:07:38 AM Price change job" at bounding box center [553, 100] width 636 height 22
type input "$5 Off Mini"
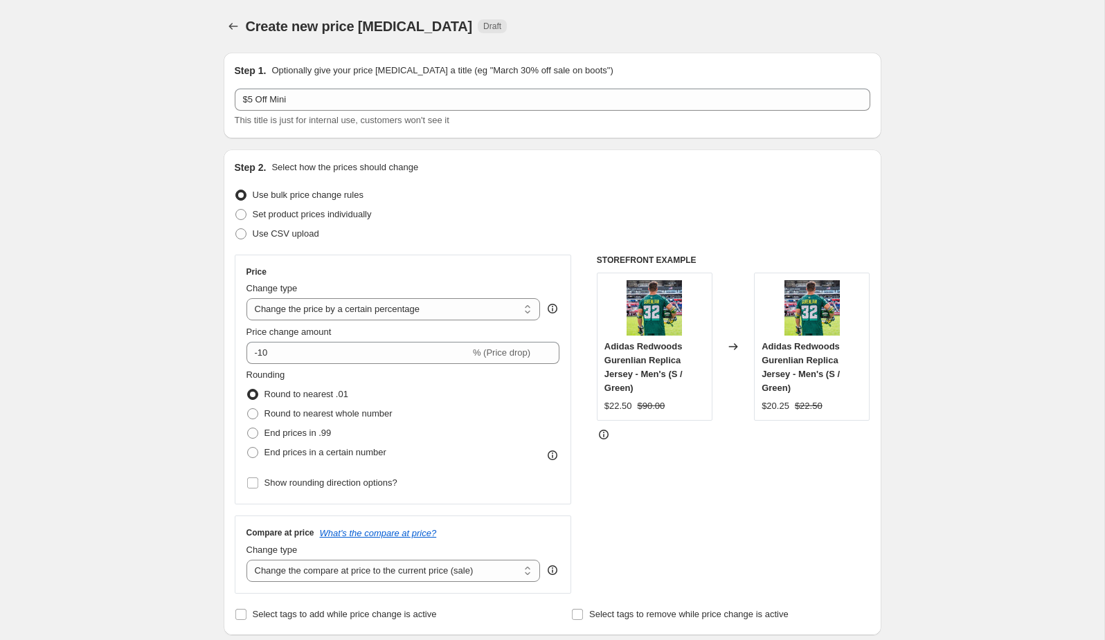
scroll to position [36, 0]
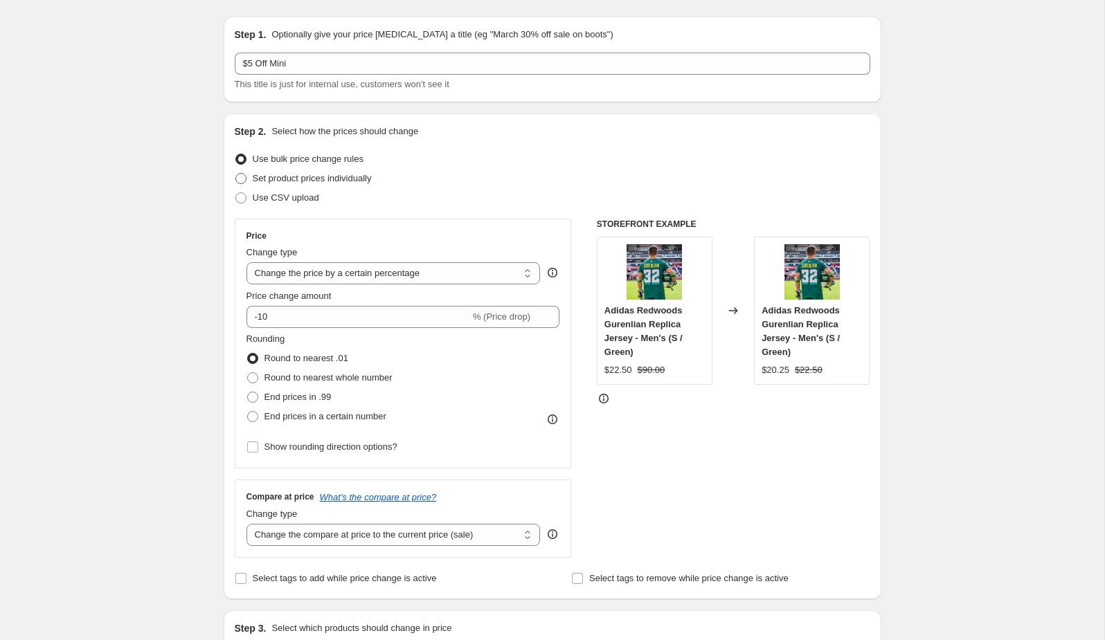
click at [307, 177] on span "Set product prices individually" at bounding box center [312, 178] width 119 height 10
click at [236, 174] on input "Set product prices individually" at bounding box center [235, 173] width 1 height 1
radio input "true"
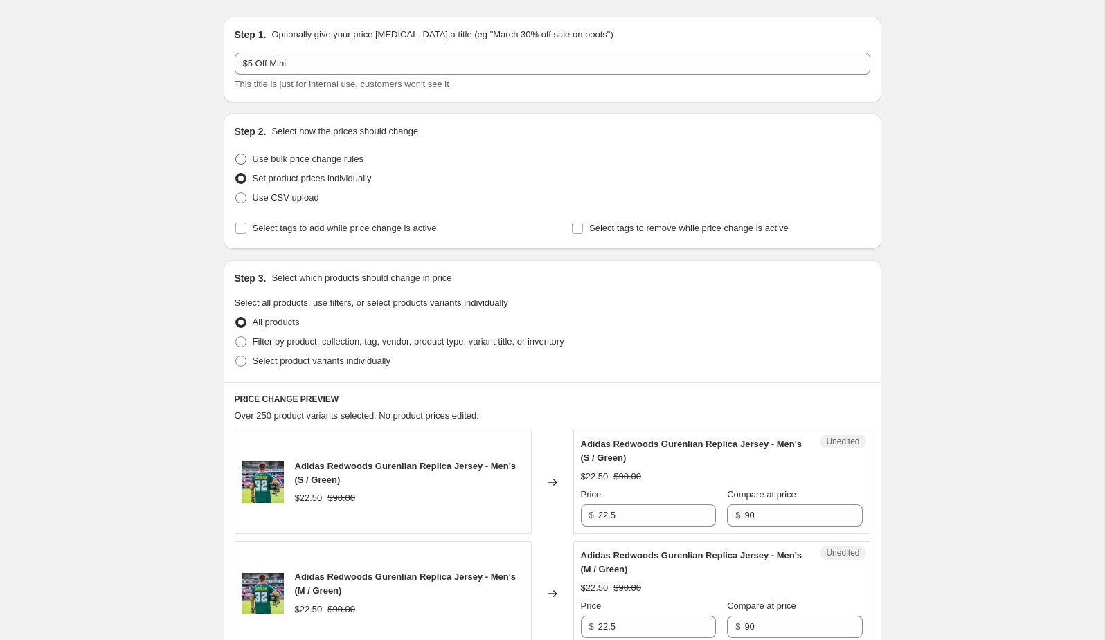
click at [296, 158] on span "Use bulk price change rules" at bounding box center [308, 159] width 111 height 10
click at [236, 154] on input "Use bulk price change rules" at bounding box center [235, 154] width 1 height 1
radio input "true"
select select "percentage"
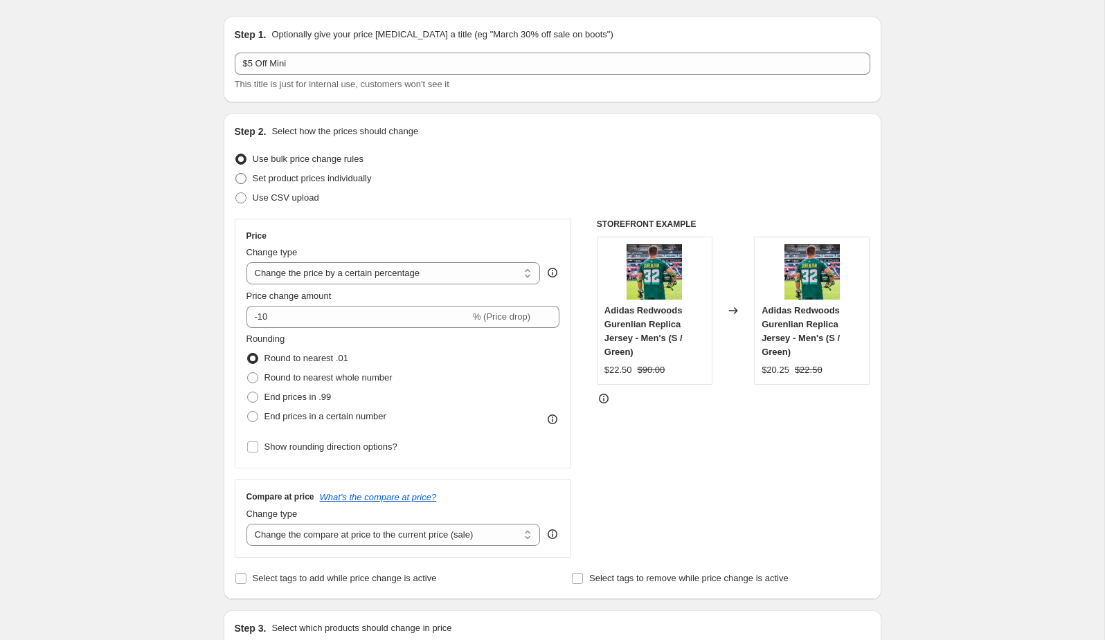
click at [313, 181] on span "Set product prices individually" at bounding box center [312, 178] width 119 height 10
click at [236, 174] on input "Set product prices individually" at bounding box center [235, 173] width 1 height 1
radio input "true"
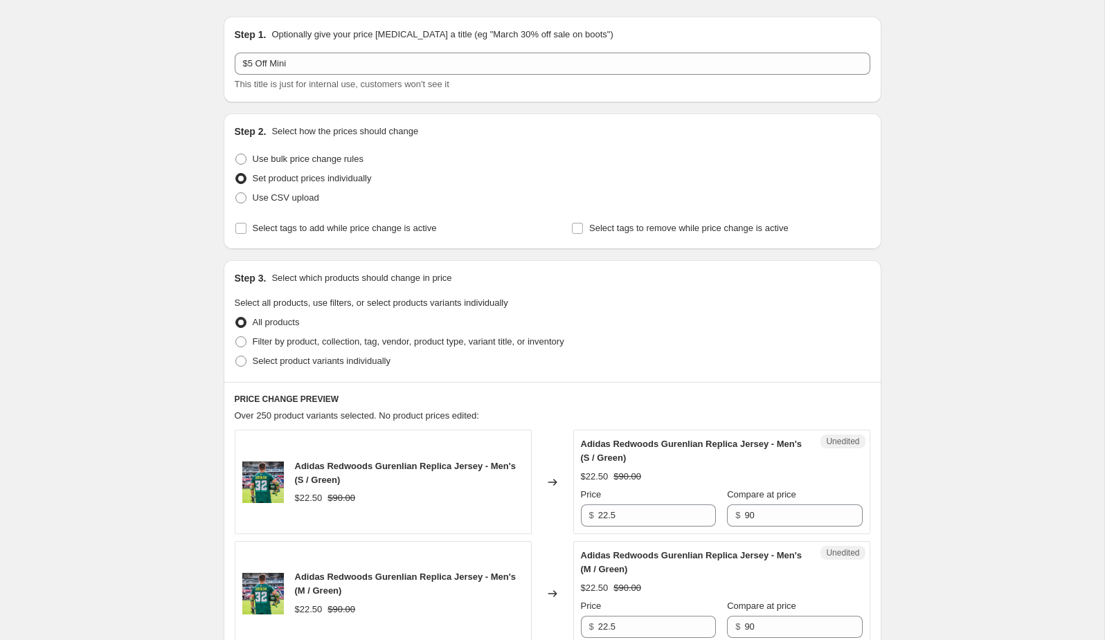
scroll to position [95, 0]
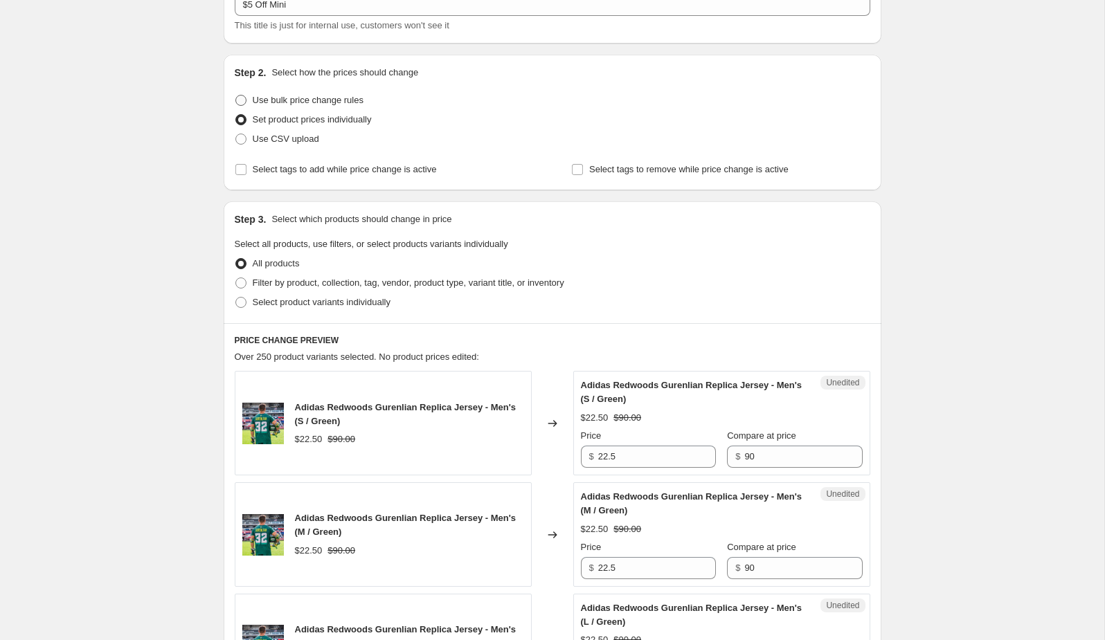
click at [323, 105] on span "Use bulk price change rules" at bounding box center [308, 100] width 111 height 14
click at [236, 96] on input "Use bulk price change rules" at bounding box center [235, 95] width 1 height 1
radio input "true"
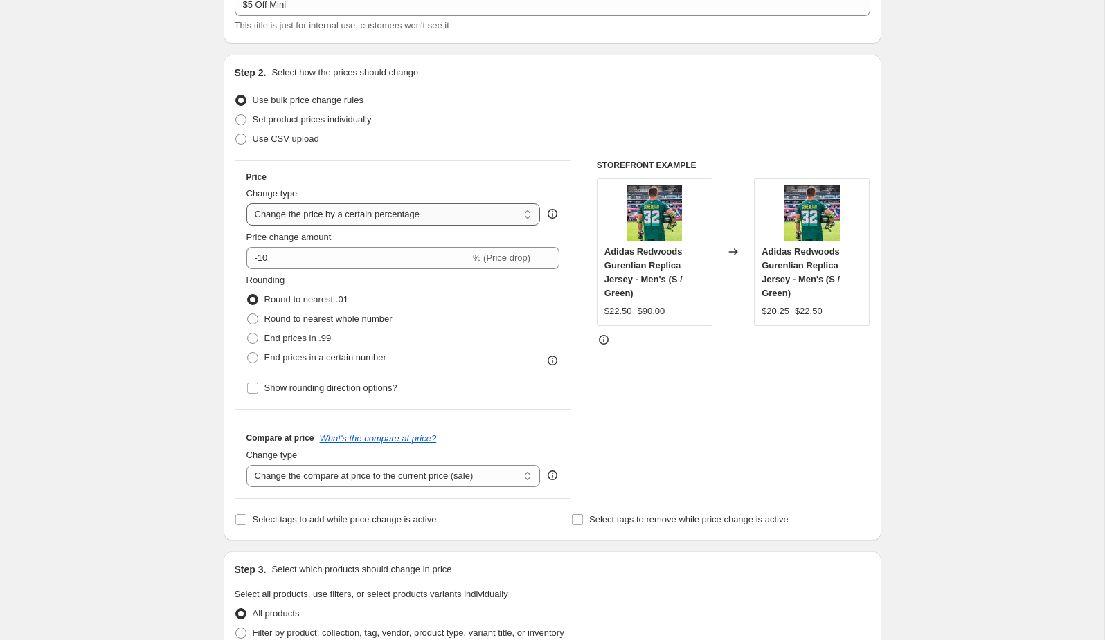
click at [399, 217] on select "Change the price to a certain amount Change the price by a certain amount Chang…" at bounding box center [393, 215] width 294 height 22
click at [424, 215] on select "Change the price to a certain amount Change the price by a certain amount Chang…" at bounding box center [393, 215] width 294 height 22
select select "to"
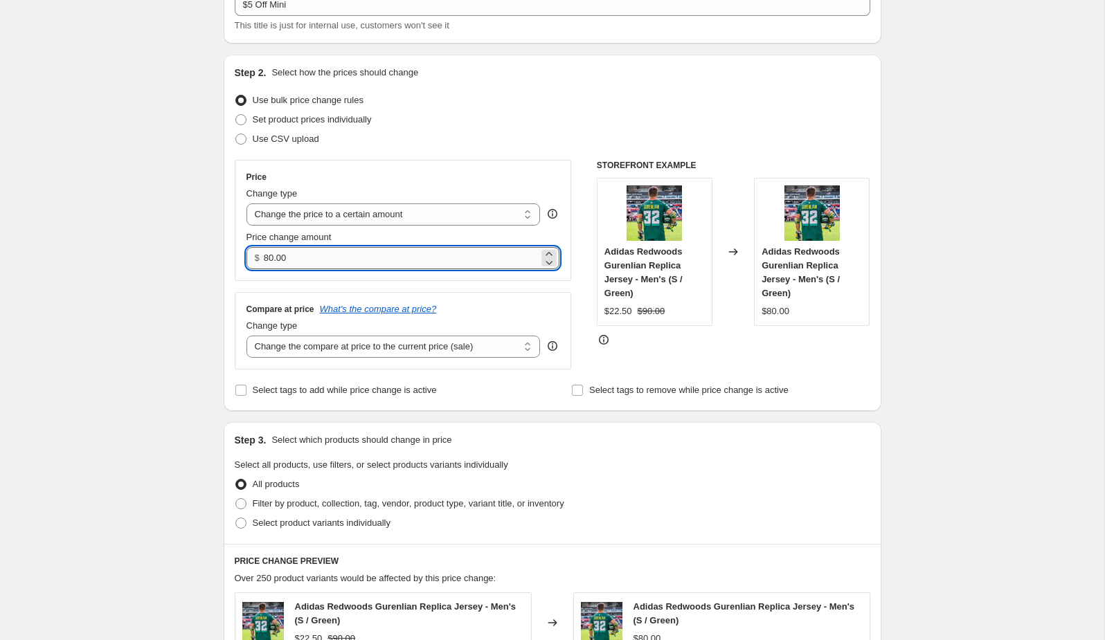
click at [339, 267] on input "80.00" at bounding box center [401, 258] width 275 height 22
type input "8"
type input "30.00"
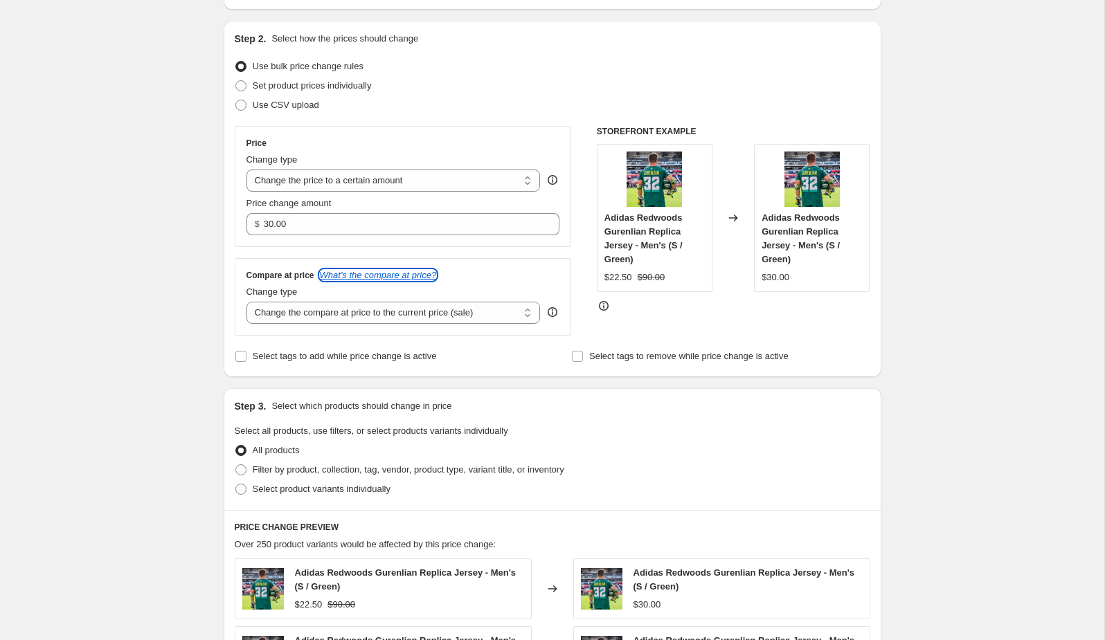
scroll to position [144, 0]
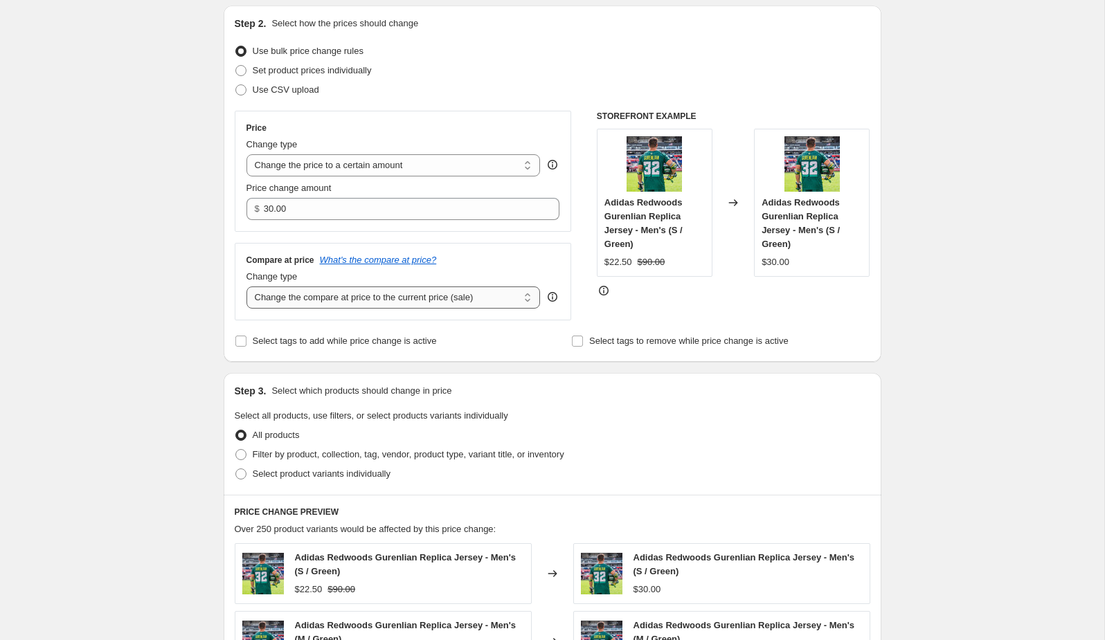
click at [354, 298] on select "Change the compare at price to the current price (sale) Change the compare at p…" at bounding box center [393, 298] width 294 height 22
select select "no_change"
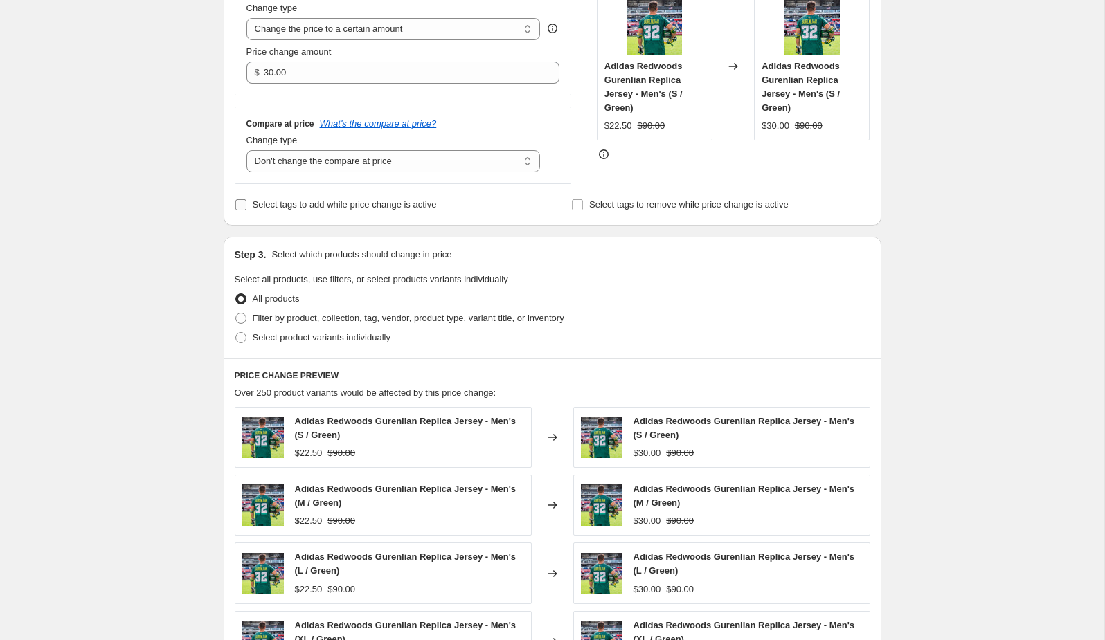
scroll to position [293, 0]
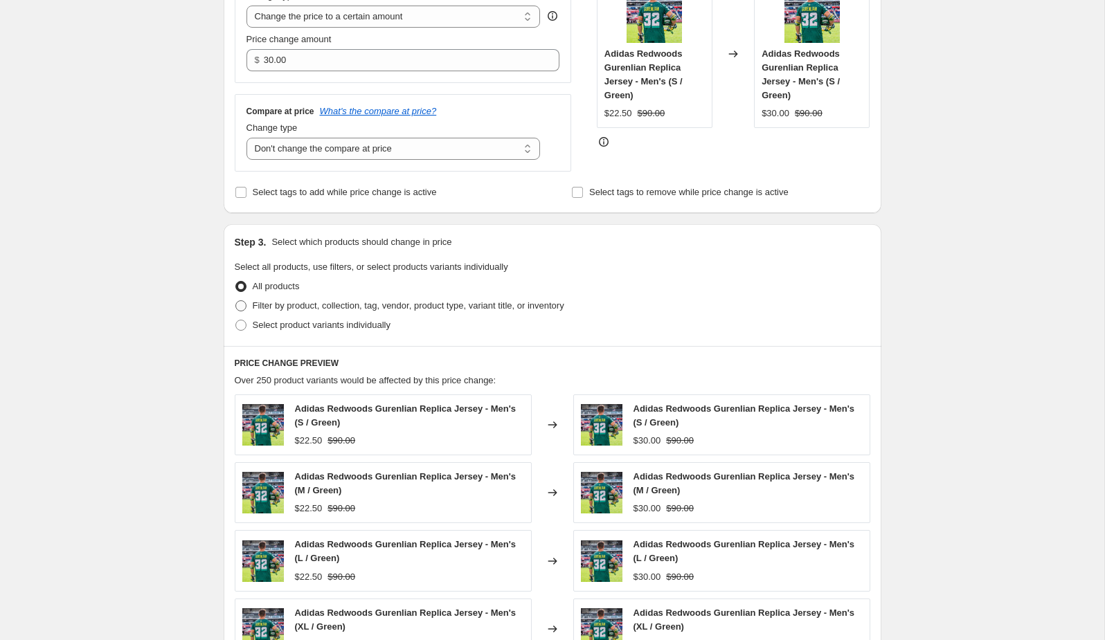
click at [340, 303] on span "Filter by product, collection, tag, vendor, product type, variant title, or inv…" at bounding box center [409, 305] width 312 height 10
click at [236, 301] on input "Filter by product, collection, tag, vendor, product type, variant title, or inv…" at bounding box center [235, 300] width 1 height 1
radio input "true"
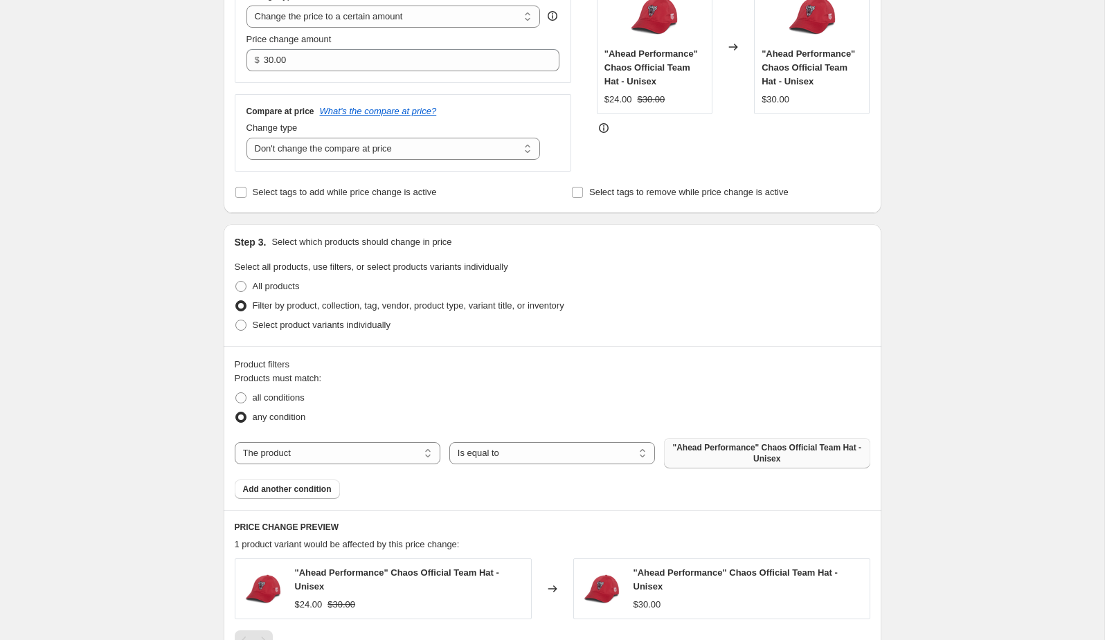
click at [728, 455] on span ""Ahead Performance" Chaos Official Team Hat - Unisex" at bounding box center [766, 453] width 189 height 22
click at [367, 447] on select "The product The product's collection The product's tag The product's vendor The…" at bounding box center [338, 453] width 206 height 22
select select "collection"
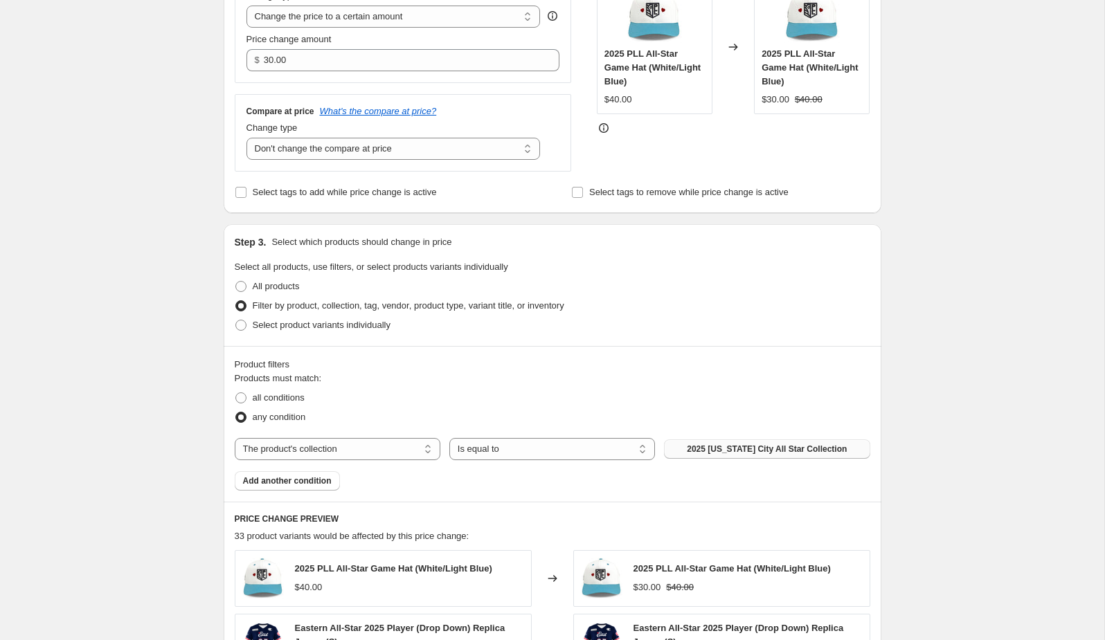
click at [737, 444] on span "2025 Kansas City All Star Collection" at bounding box center [767, 449] width 160 height 11
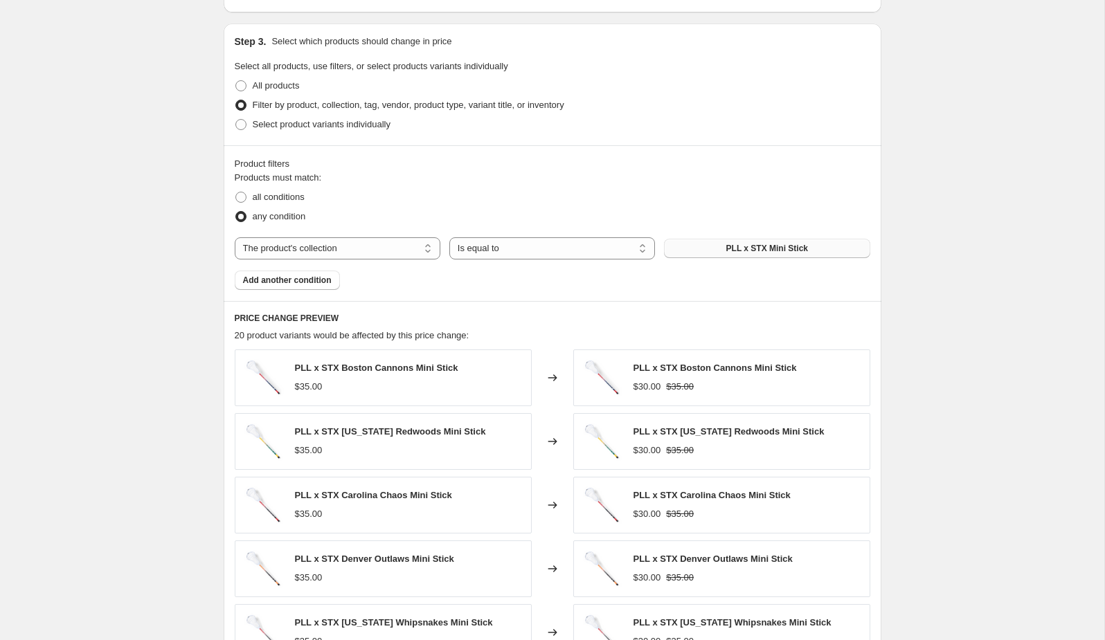
scroll to position [764, 0]
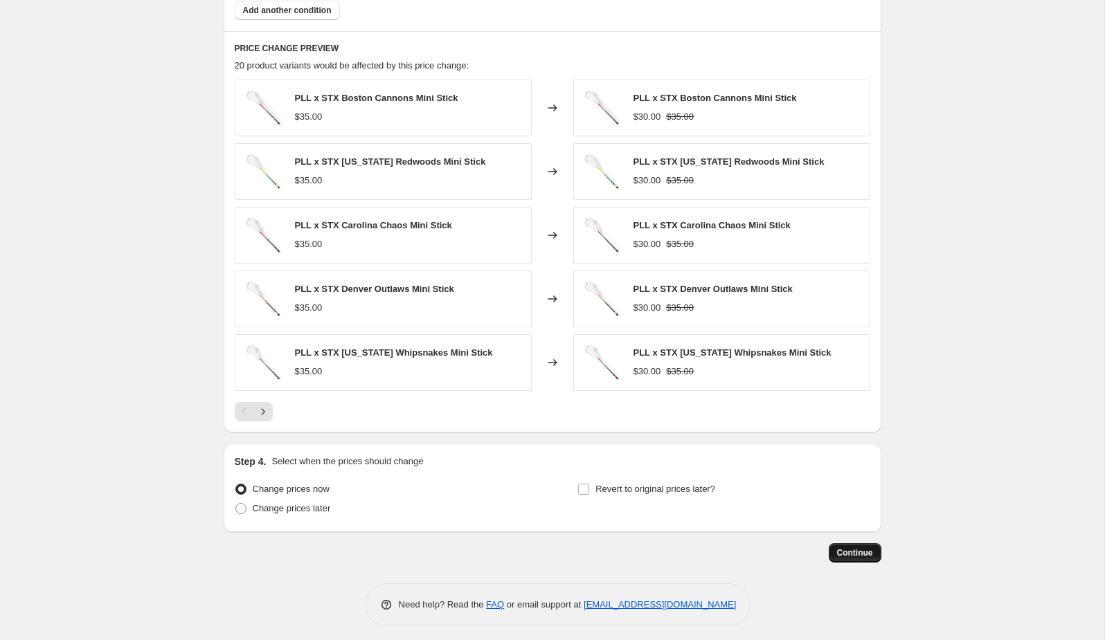
click at [847, 548] on span "Continue" at bounding box center [855, 553] width 36 height 11
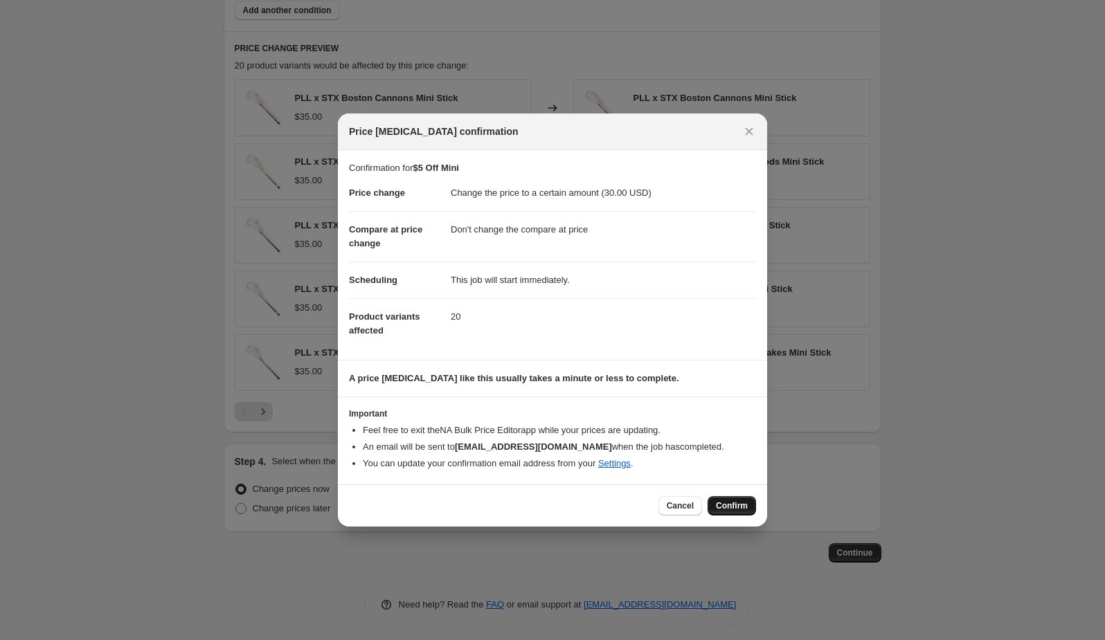
click at [727, 506] on span "Confirm" at bounding box center [732, 506] width 32 height 11
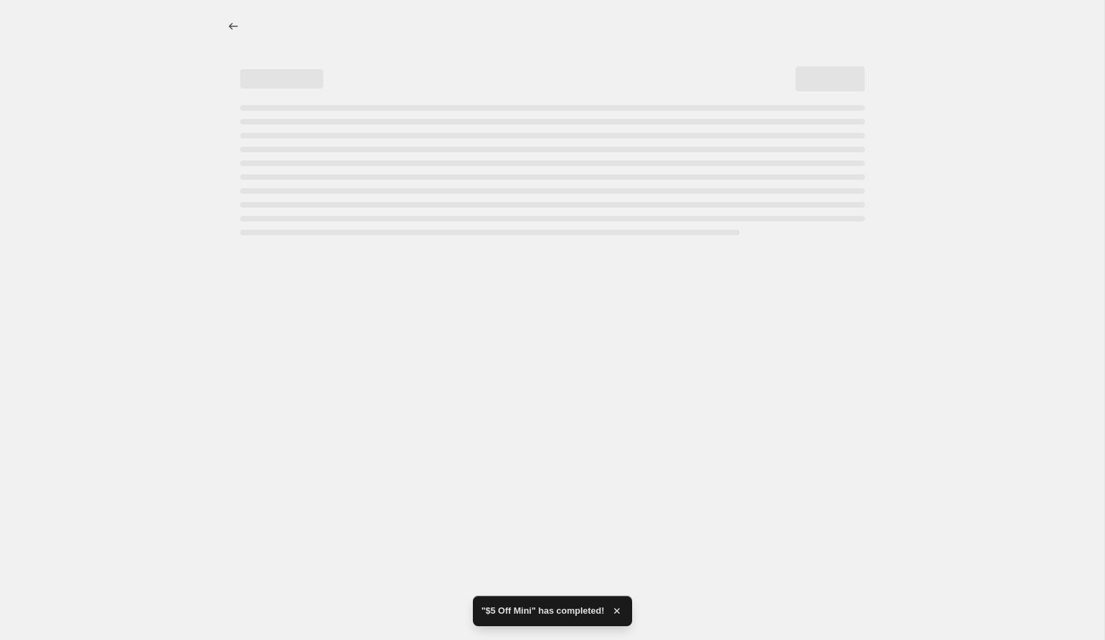
select select "no_change"
select select "collection"
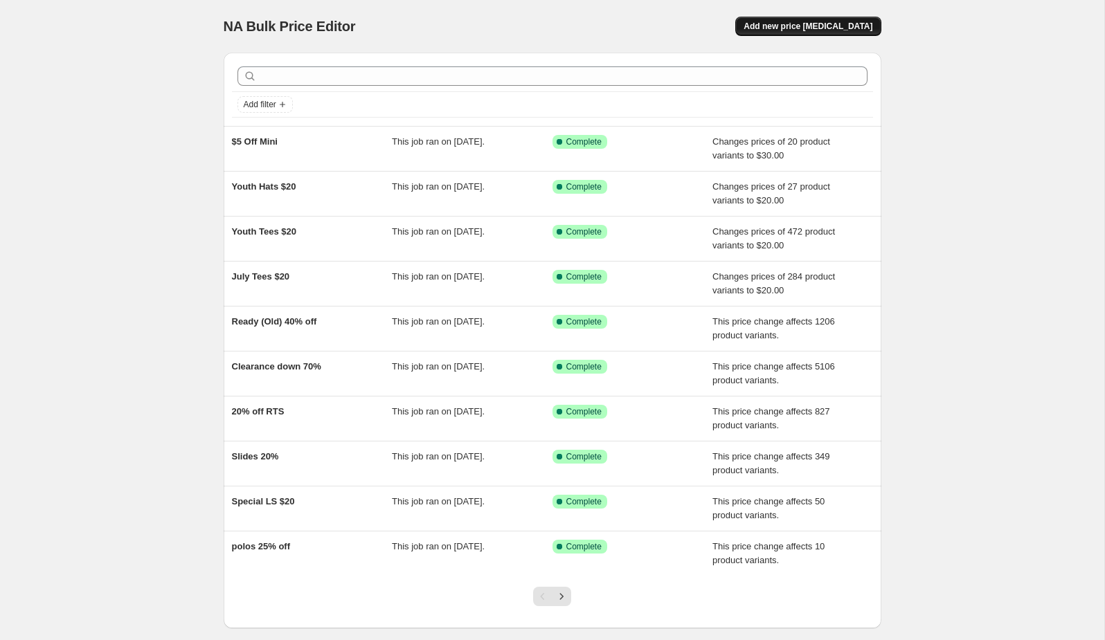
click at [789, 22] on span "Add new price [MEDICAL_DATA]" at bounding box center [808, 26] width 129 height 11
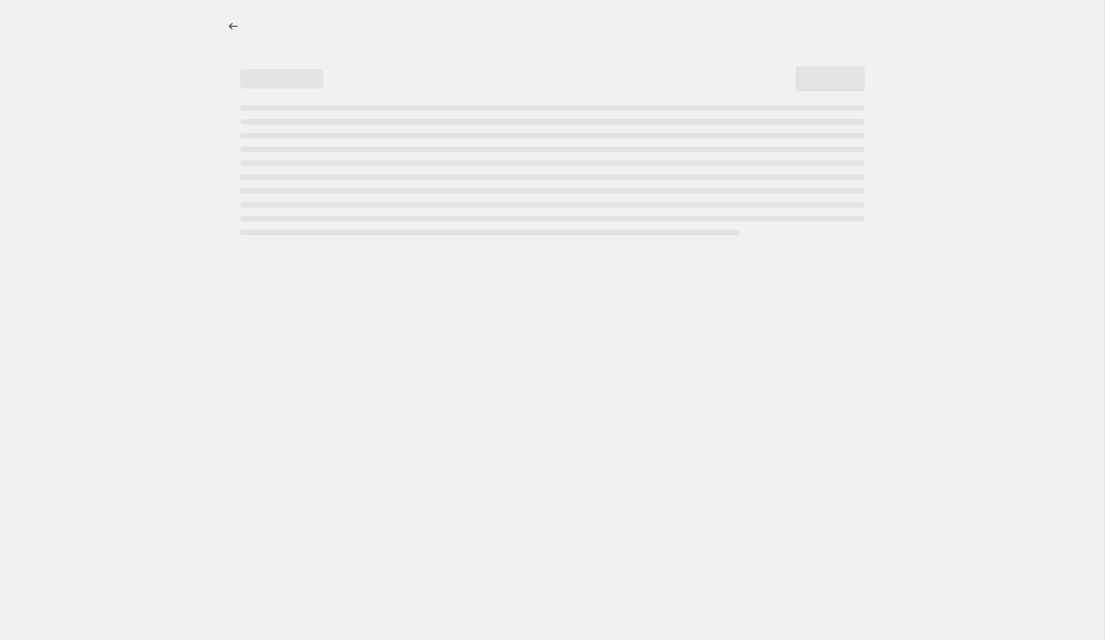
select select "percentage"
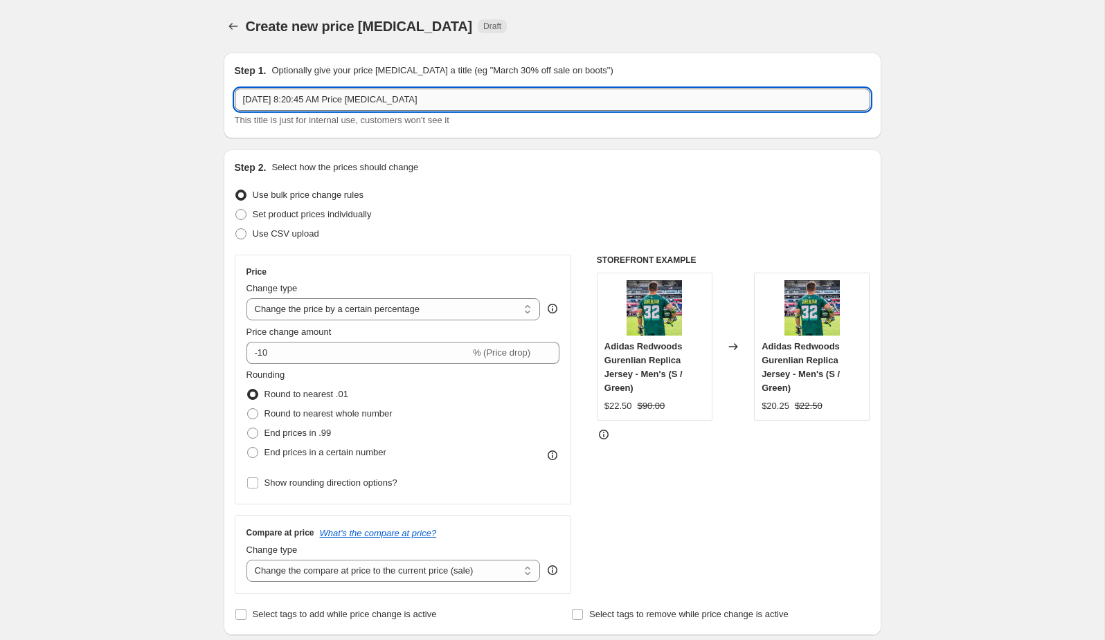
click at [471, 99] on input "[DATE] 8:20:45 AM Price [MEDICAL_DATA]" at bounding box center [553, 100] width 636 height 22
type input "Accessories 25% off"
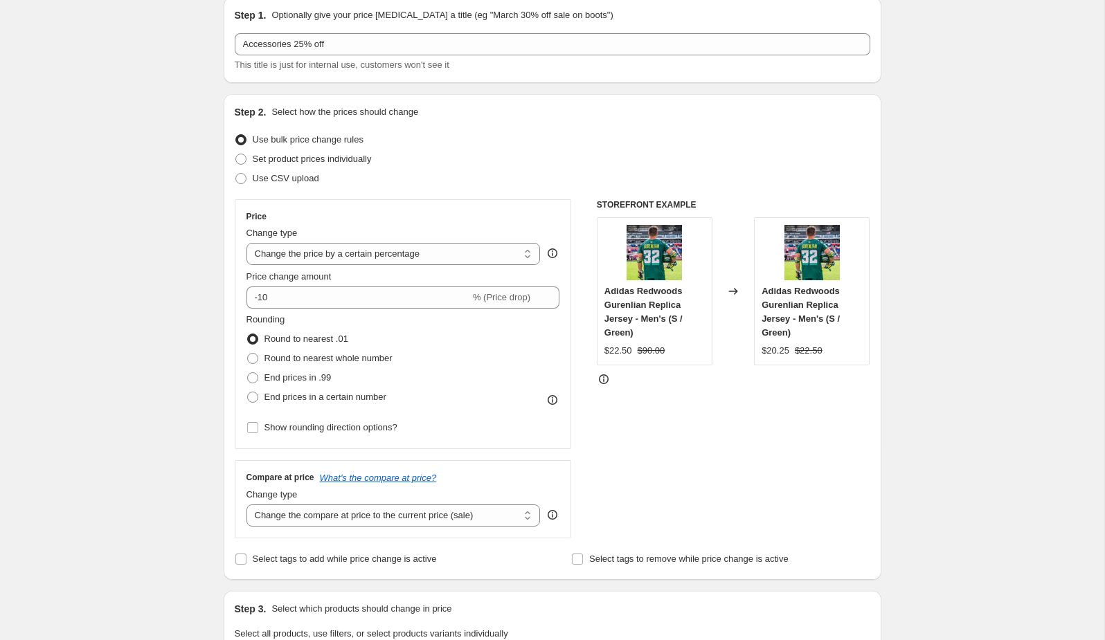
scroll to position [56, 0]
click at [354, 255] on select "Change the price to a certain amount Change the price by a certain amount Chang…" at bounding box center [393, 253] width 294 height 22
select select "pcap"
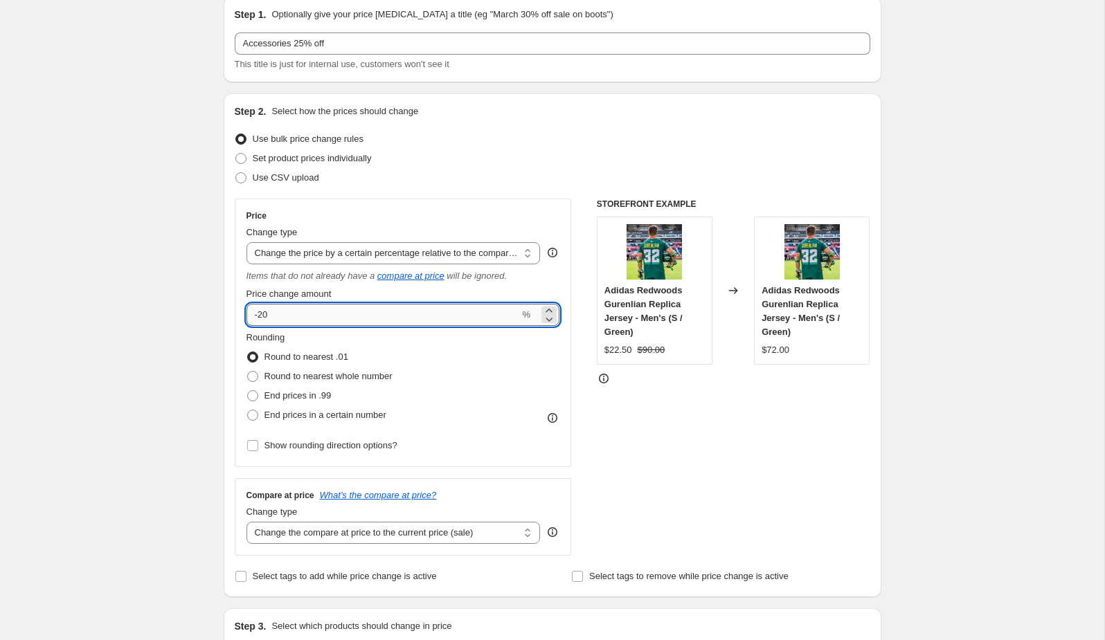
click at [334, 310] on input "-20" at bounding box center [382, 315] width 273 height 22
type input "-2"
type input "-1"
type input "-25"
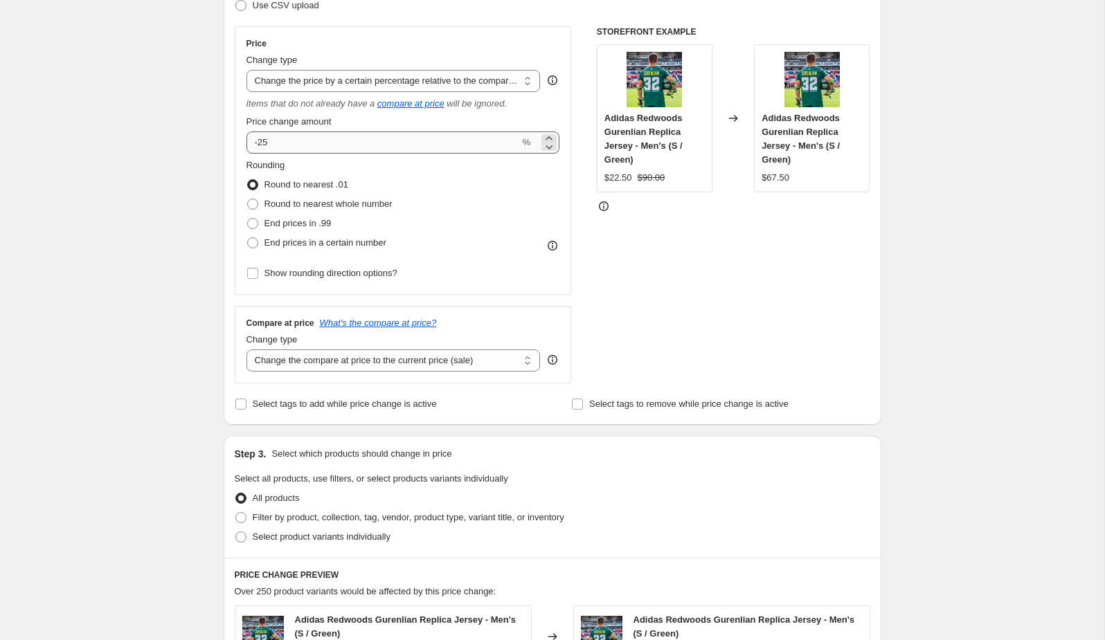
scroll to position [244, 0]
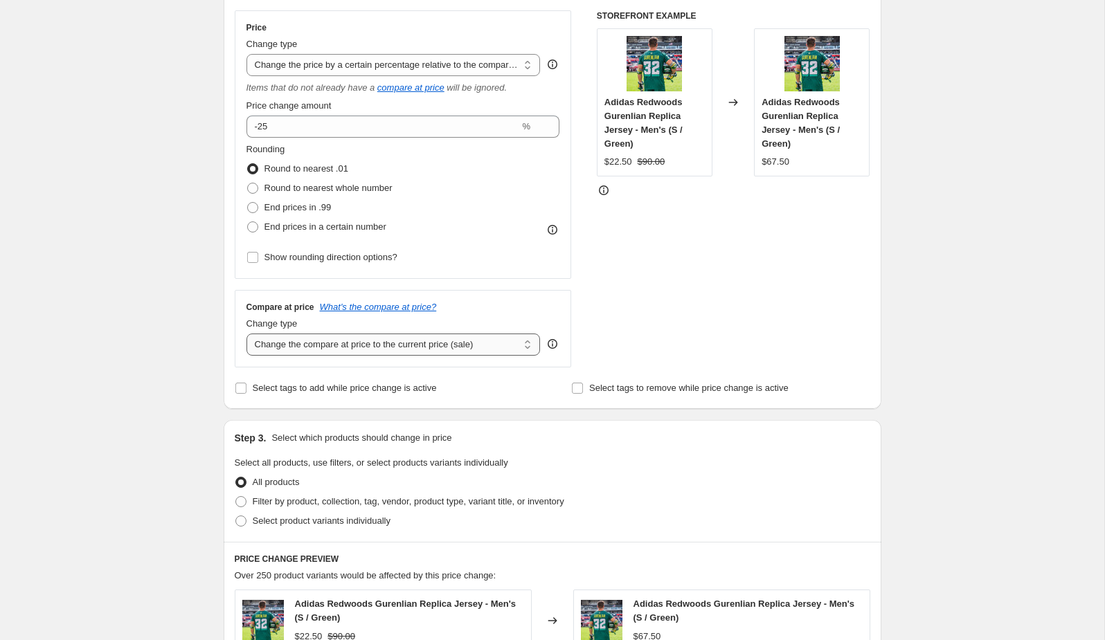
click at [351, 345] on select "Change the compare at price to the current price (sale) Change the compare at p…" at bounding box center [393, 345] width 294 height 22
click at [342, 350] on select "Change the compare at price to the current price (sale) Change the compare at p…" at bounding box center [393, 345] width 294 height 22
select select "no_change"
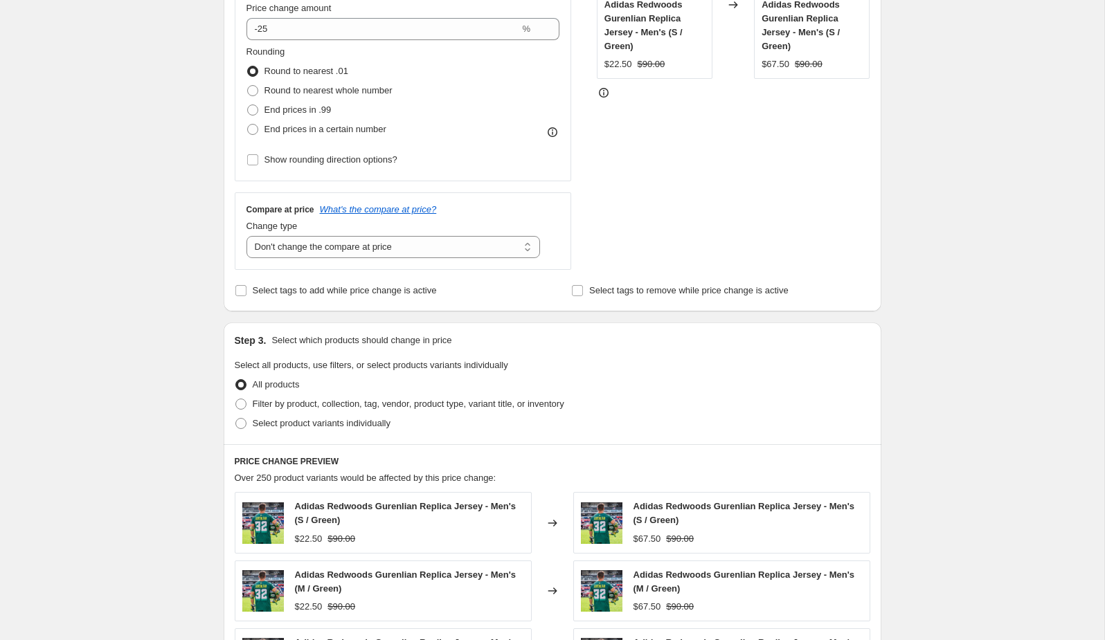
scroll to position [397, 0]
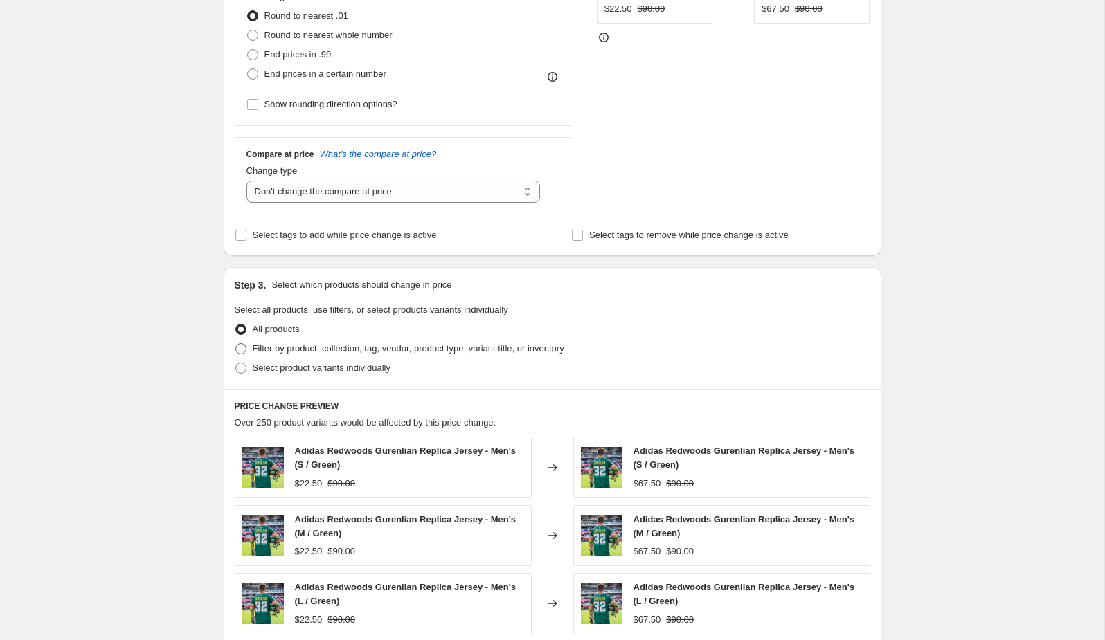
click at [341, 352] on span "Filter by product, collection, tag, vendor, product type, variant title, or inv…" at bounding box center [409, 348] width 312 height 10
click at [236, 344] on input "Filter by product, collection, tag, vendor, product type, variant title, or inv…" at bounding box center [235, 343] width 1 height 1
radio input "true"
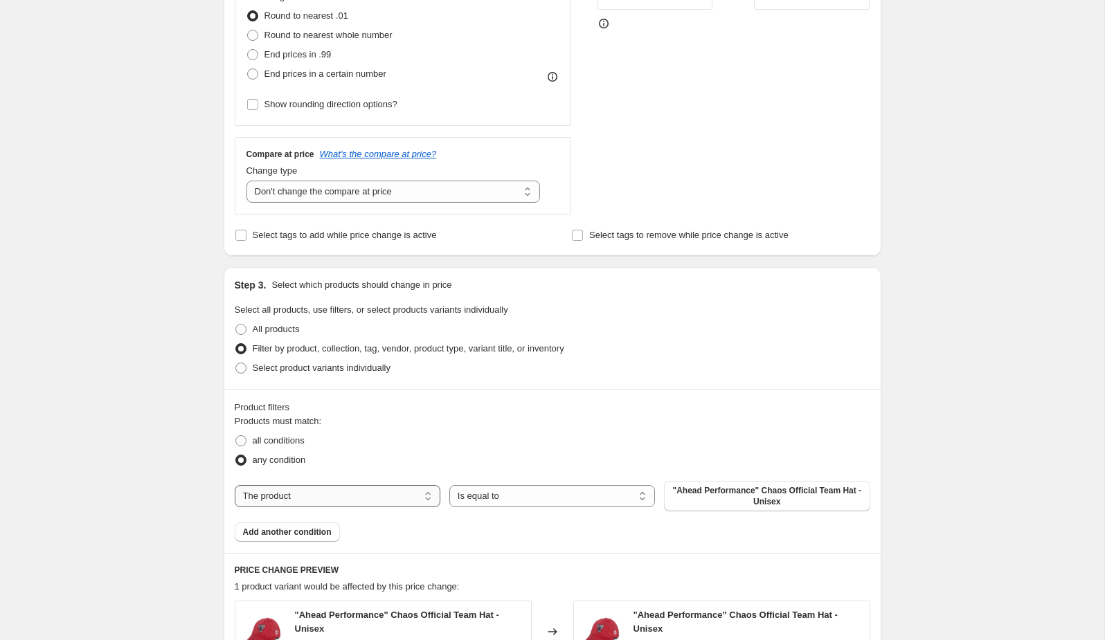
click at [404, 495] on select "The product The product's collection The product's tag The product's vendor The…" at bounding box center [338, 496] width 206 height 22
select select "collection"
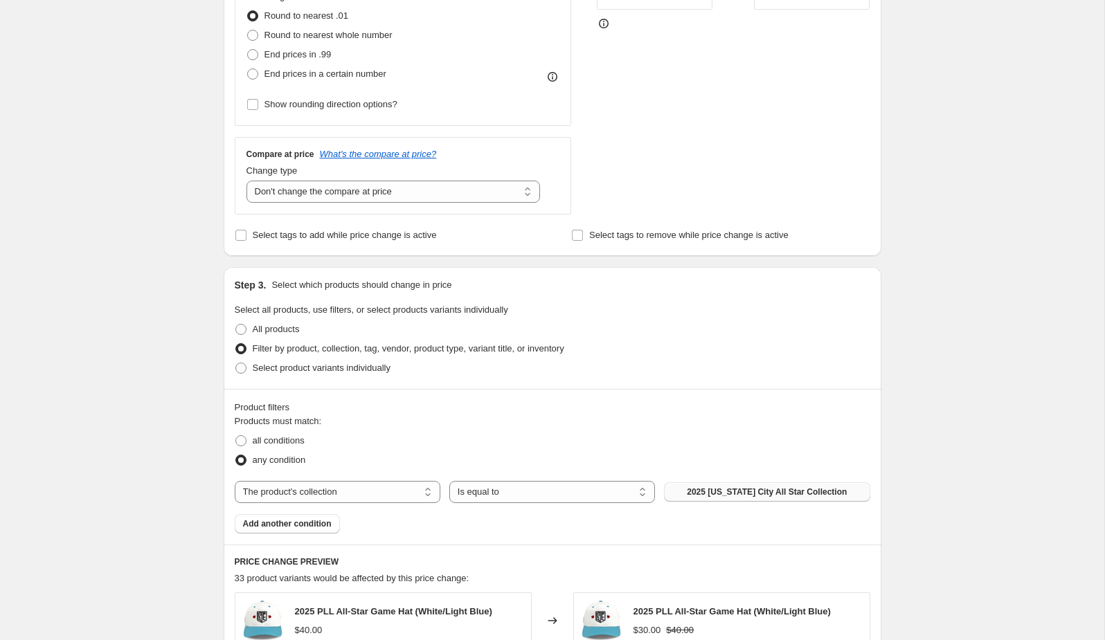
click at [751, 491] on span "2025 Kansas City All Star Collection" at bounding box center [767, 492] width 160 height 11
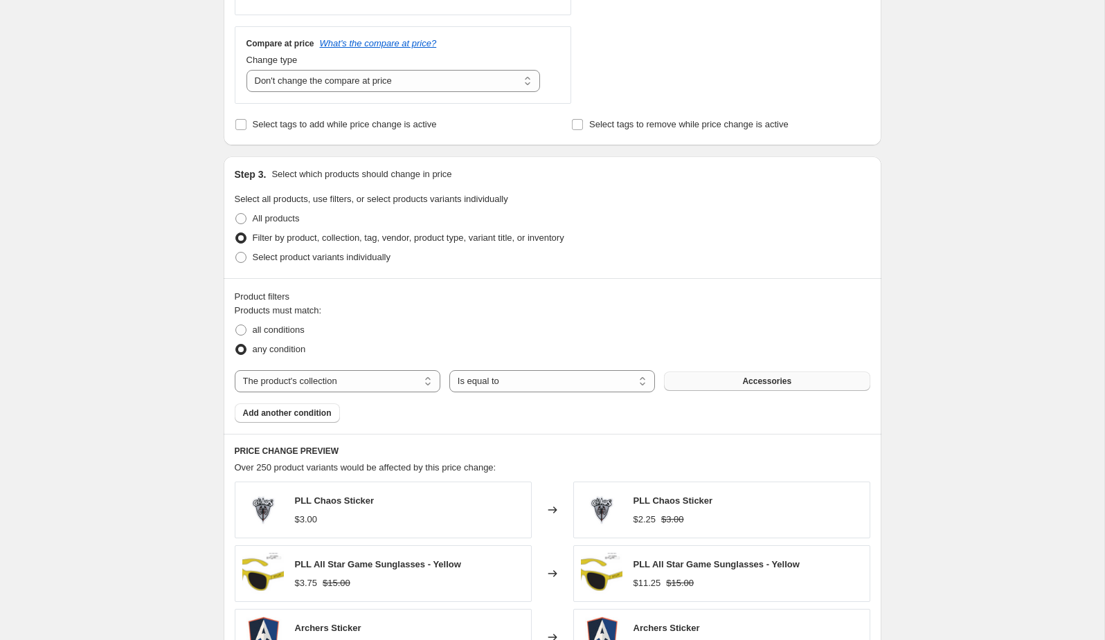
scroll to position [911, 0]
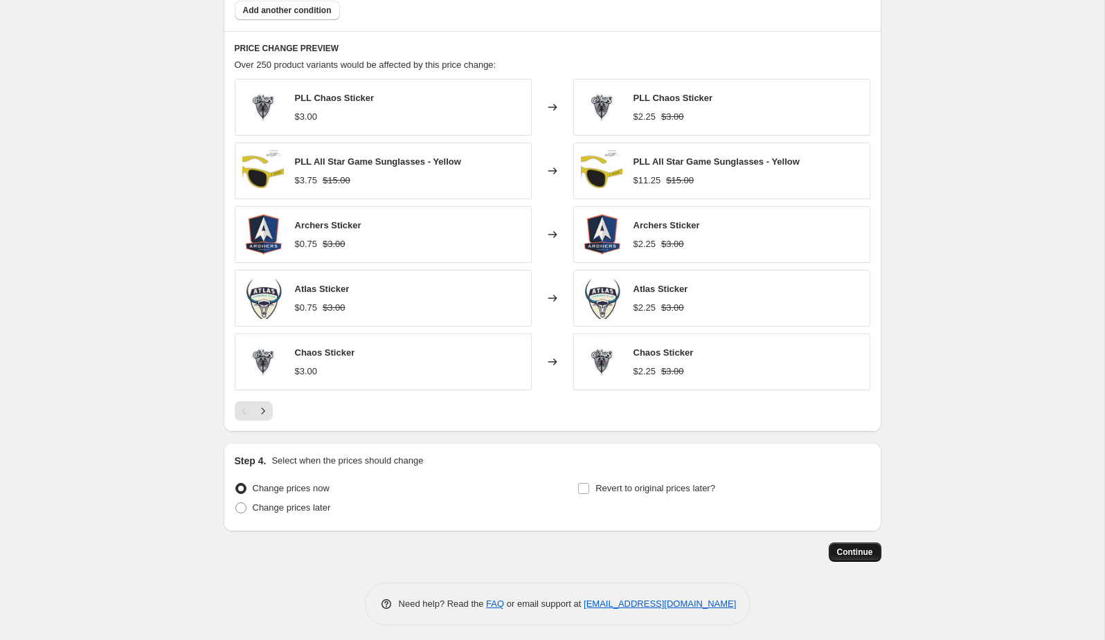
click at [851, 548] on span "Continue" at bounding box center [855, 552] width 36 height 11
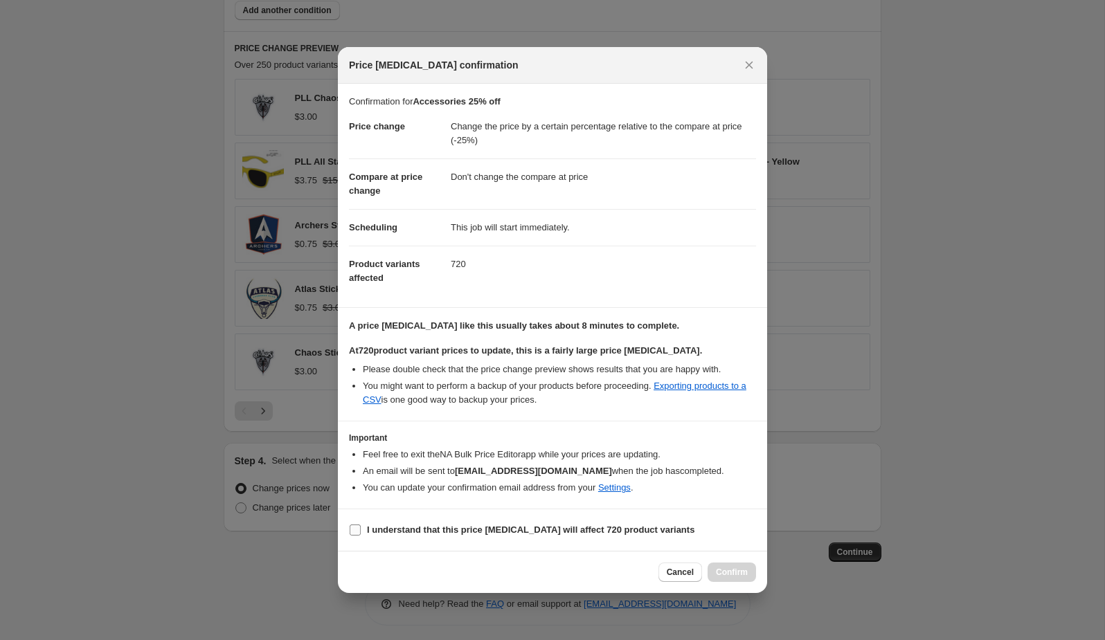
click at [357, 535] on span ":r24:" at bounding box center [355, 530] width 12 height 12
click at [357, 535] on input "I understand that this price change job will affect 720 product variants" at bounding box center [355, 530] width 11 height 11
checkbox input "true"
click at [733, 574] on span "Confirm" at bounding box center [732, 572] width 32 height 11
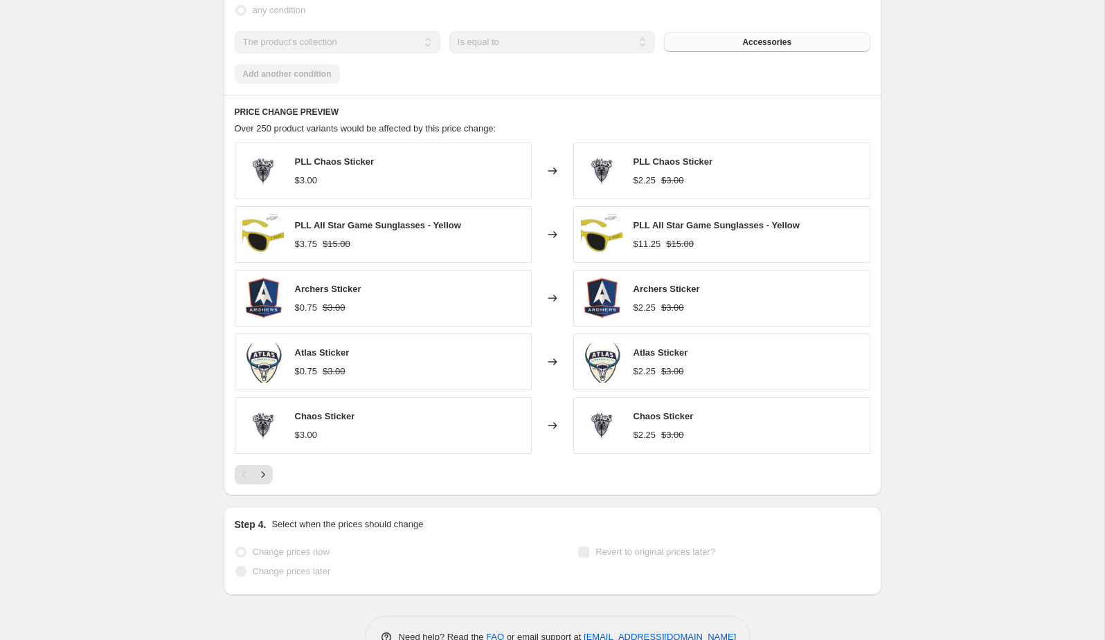
scroll to position [947, 0]
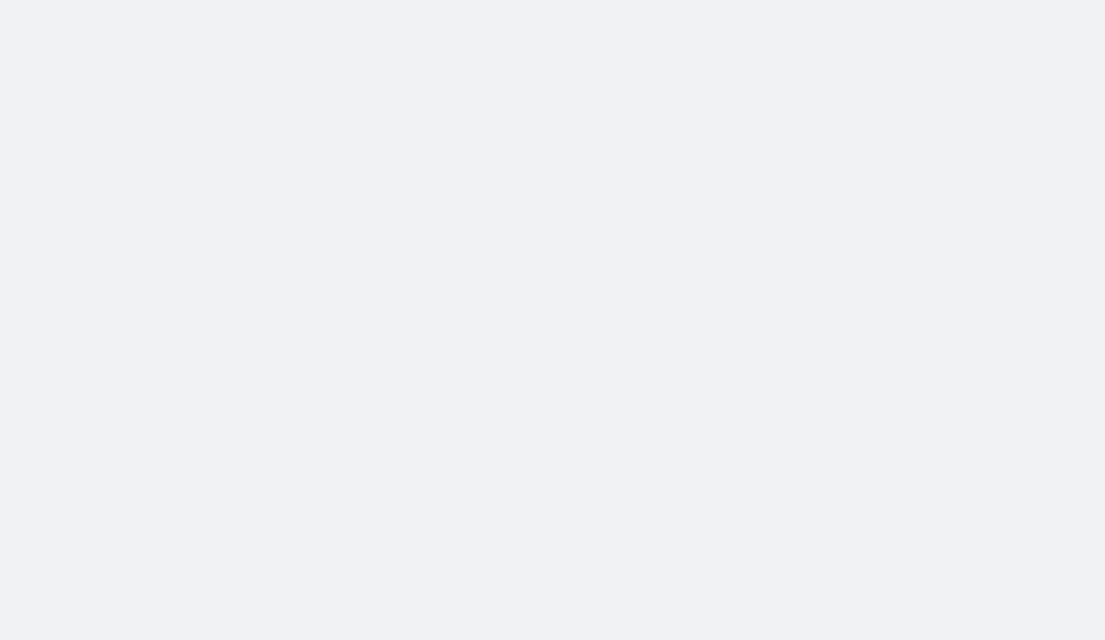
select select "pcap"
select select "no_change"
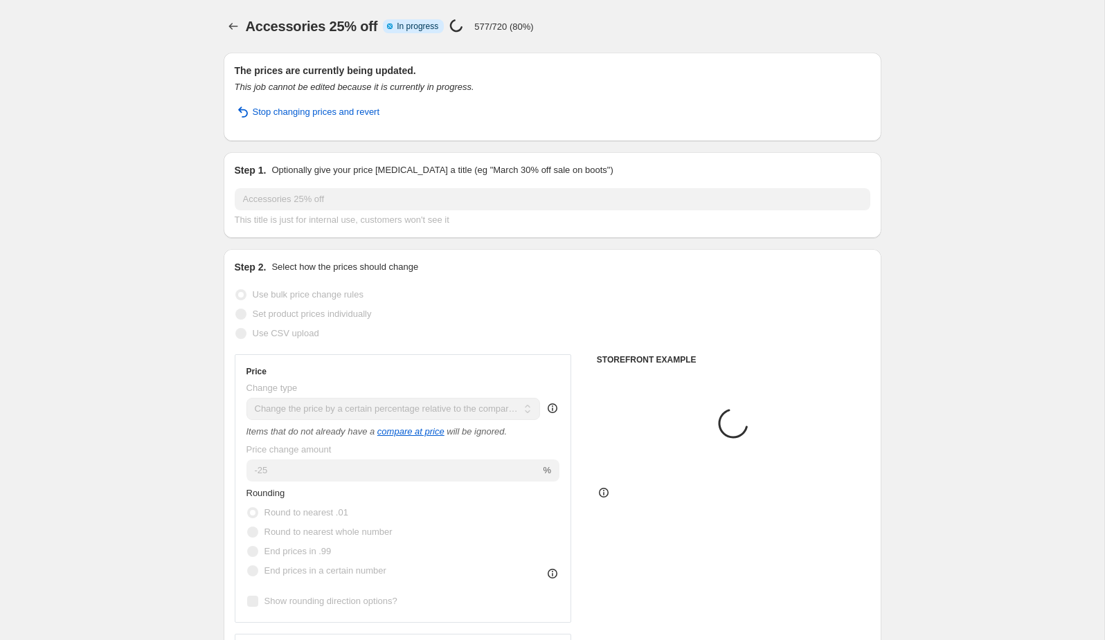
select select "collection"
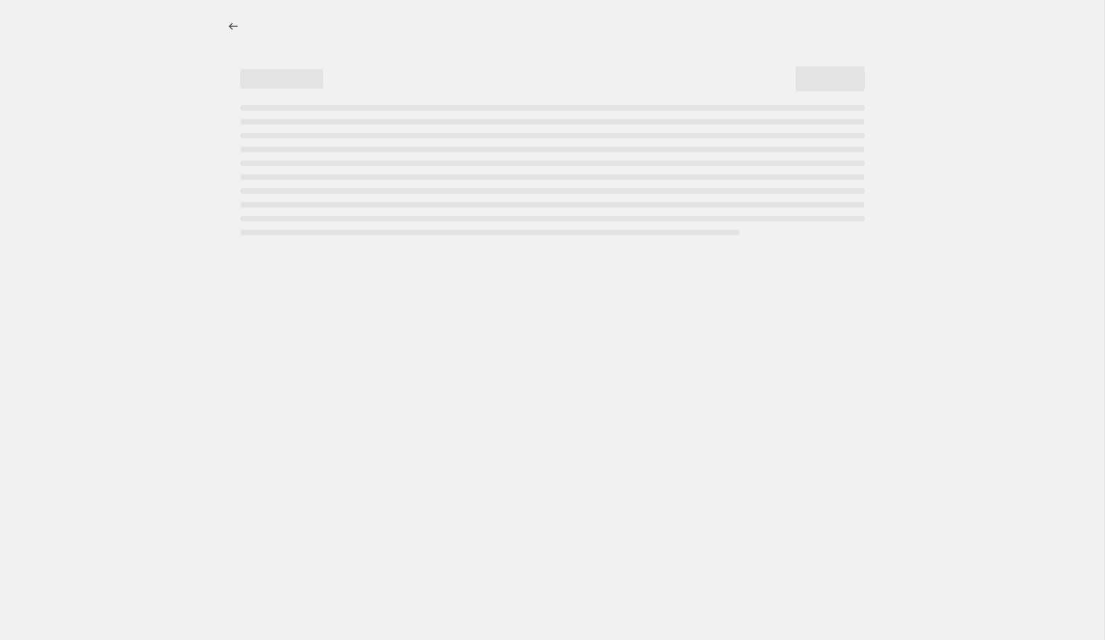
select select "pcap"
select select "no_change"
select select "collection"
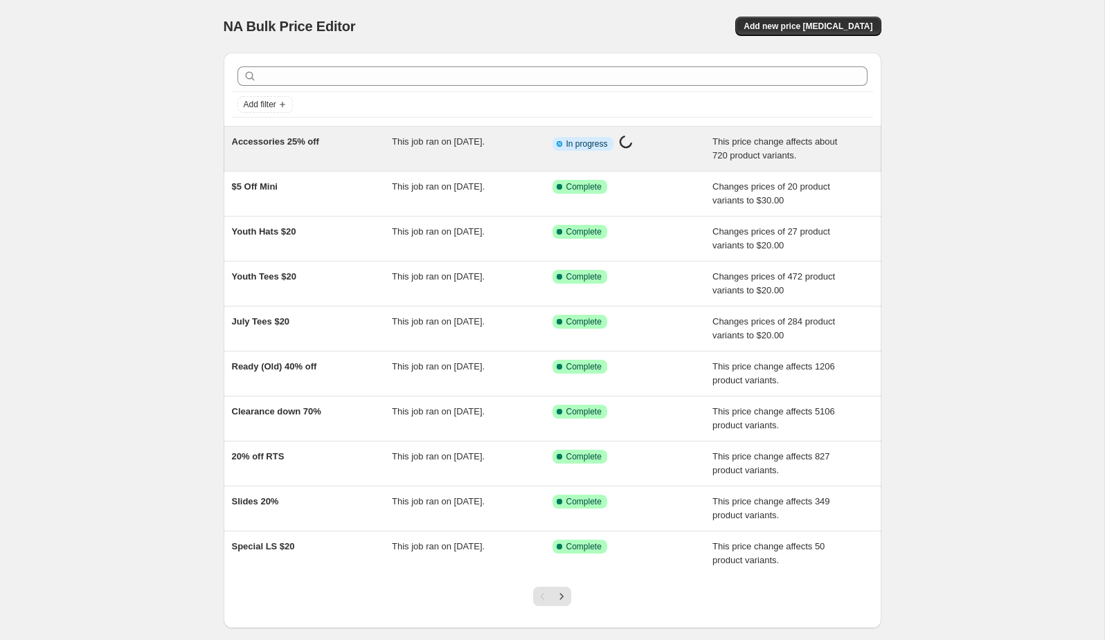
click at [433, 143] on span "This job ran on [DATE]." at bounding box center [438, 141] width 93 height 10
select select "pcap"
select select "no_change"
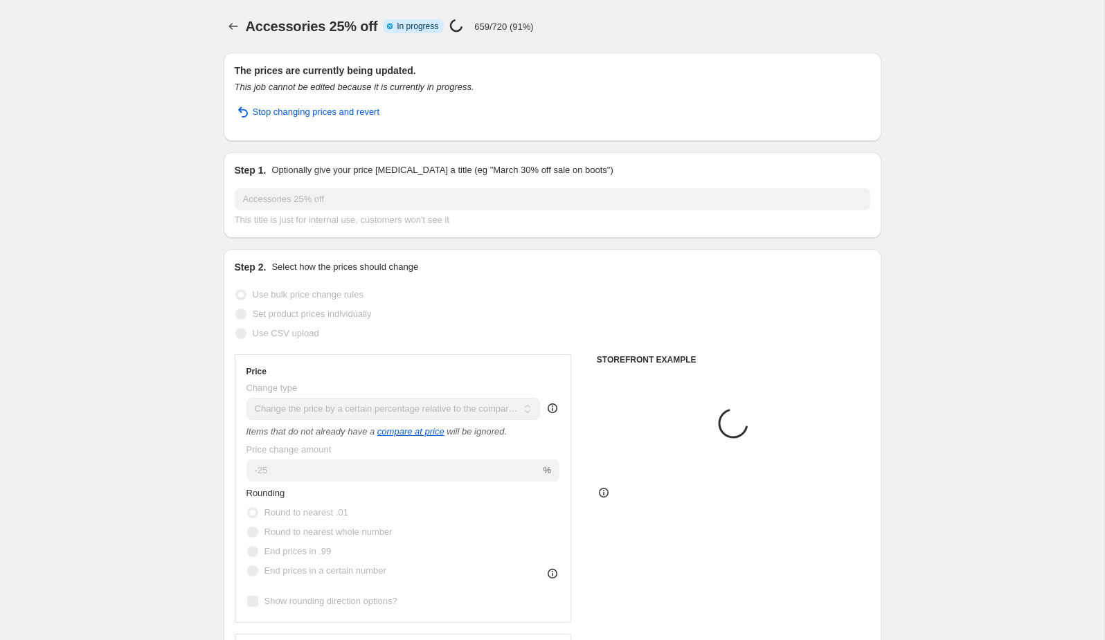
select select "collection"
select select "pcap"
select select "no_change"
select select "collection"
